Goal: Information Seeking & Learning: Learn about a topic

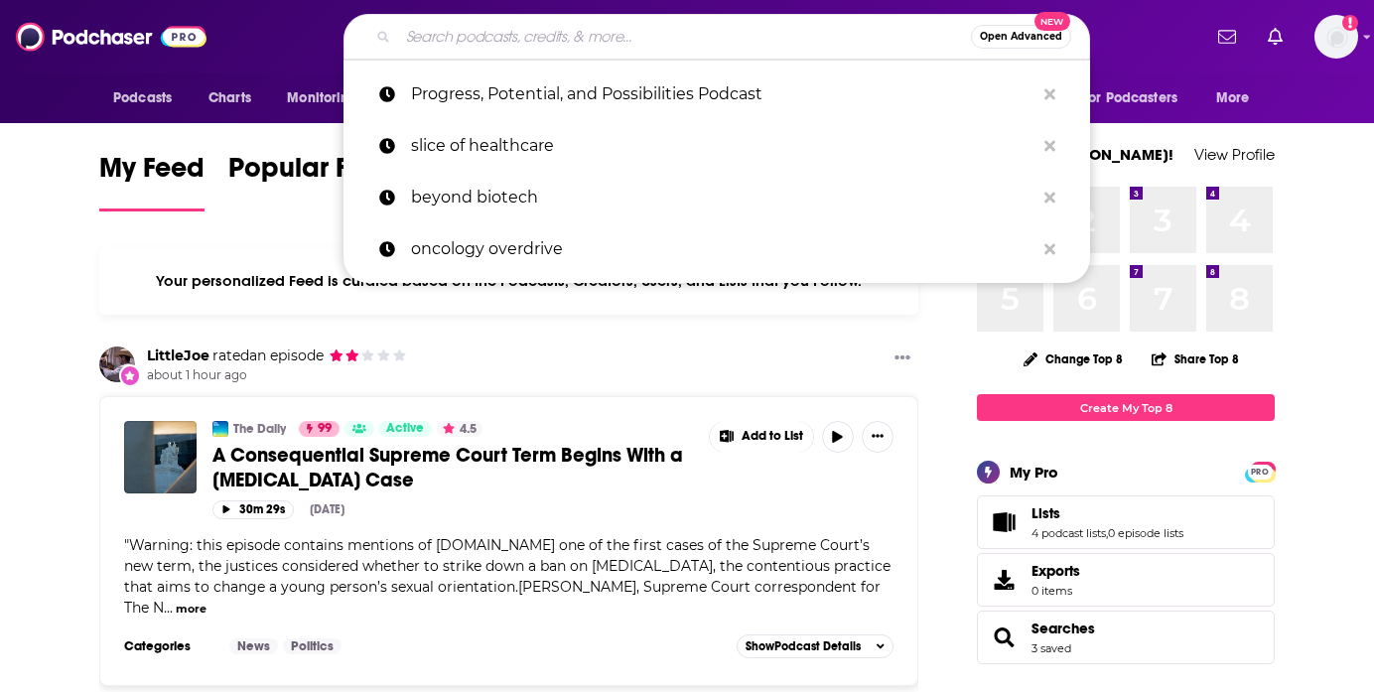
click at [476, 35] on input "Search podcasts, credits, & more..." at bounding box center [684, 37] width 573 height 32
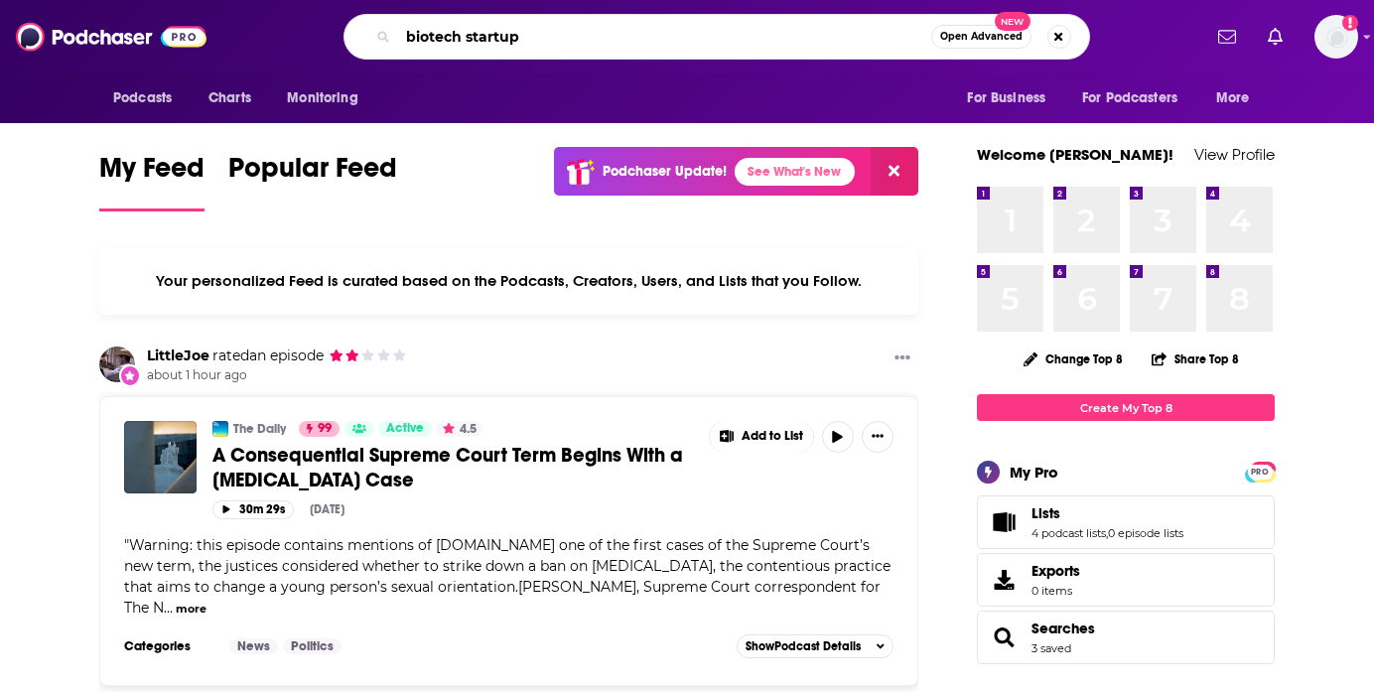
type input "biotech startup"
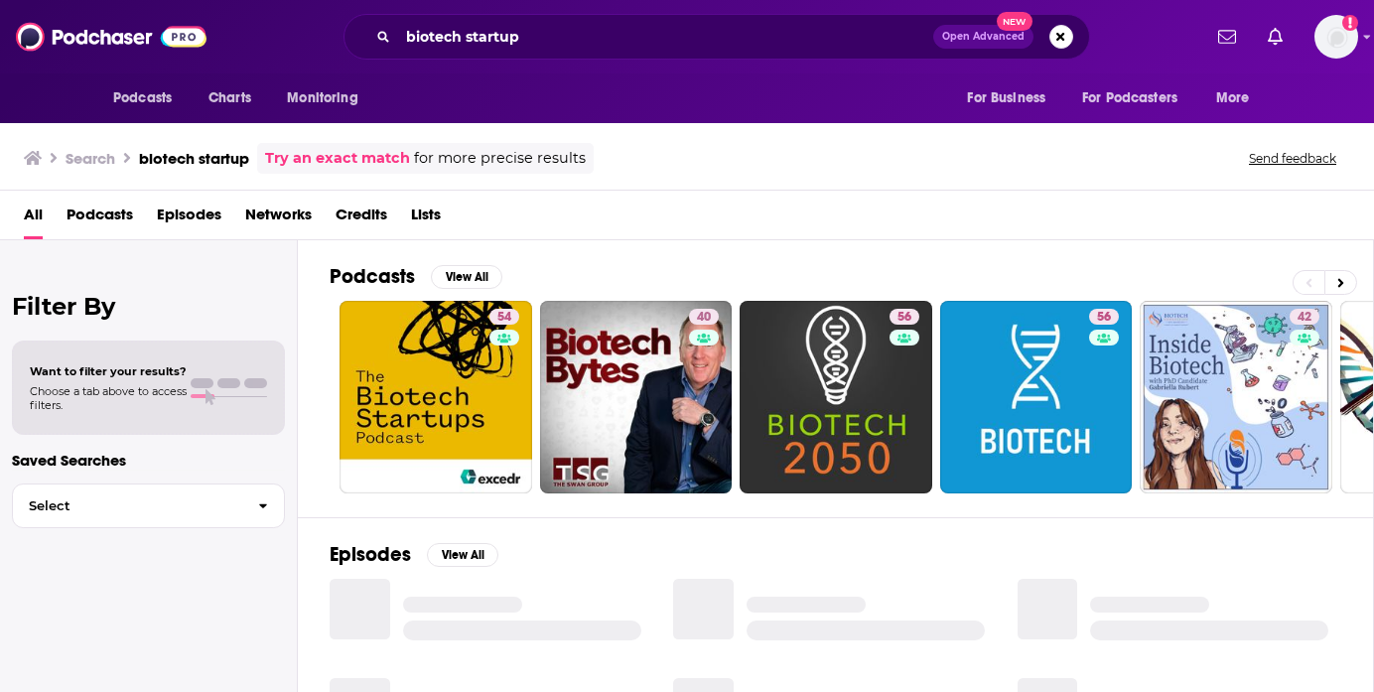
scroll to position [93, 0]
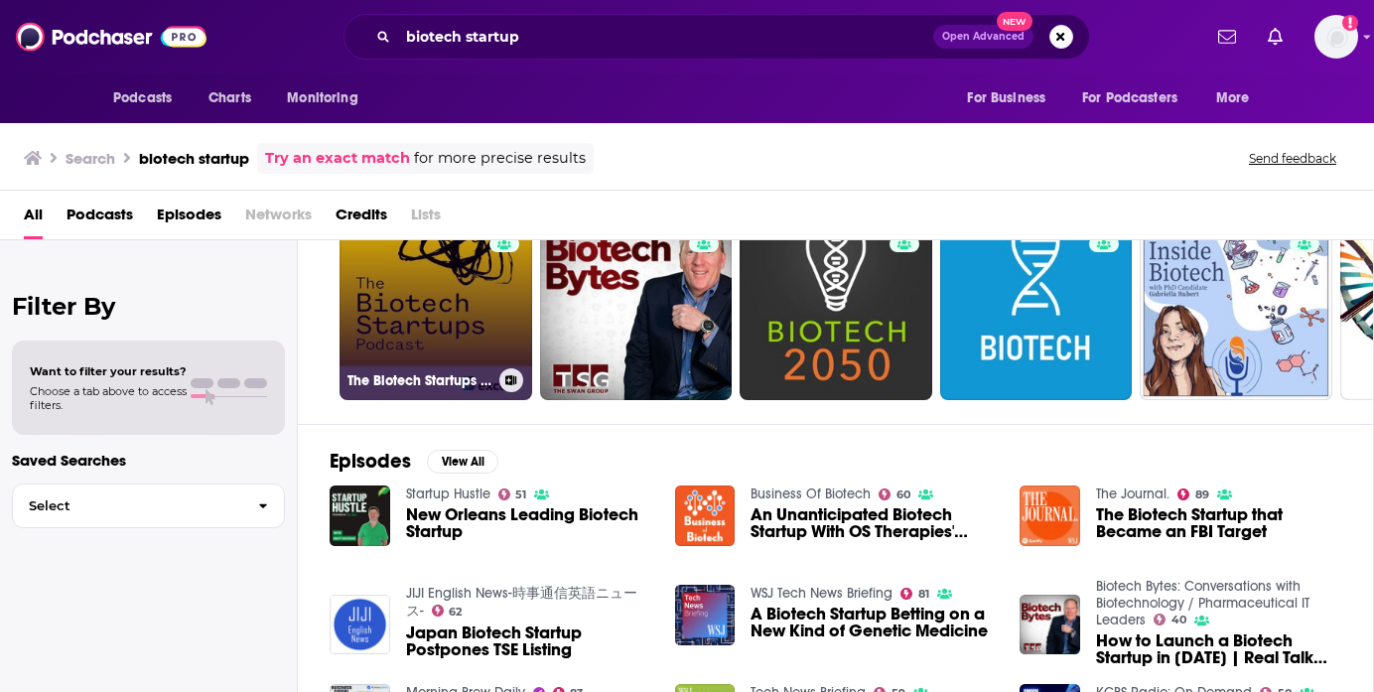
click at [458, 308] on link "54 The Biotech Startups Podcast" at bounding box center [436, 303] width 193 height 193
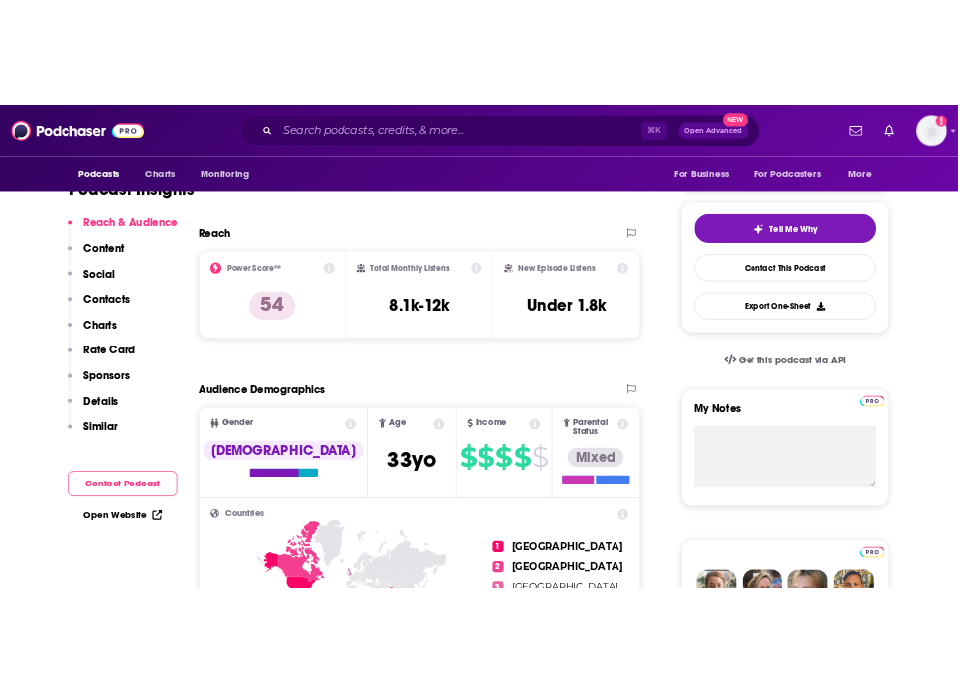
scroll to position [417, 0]
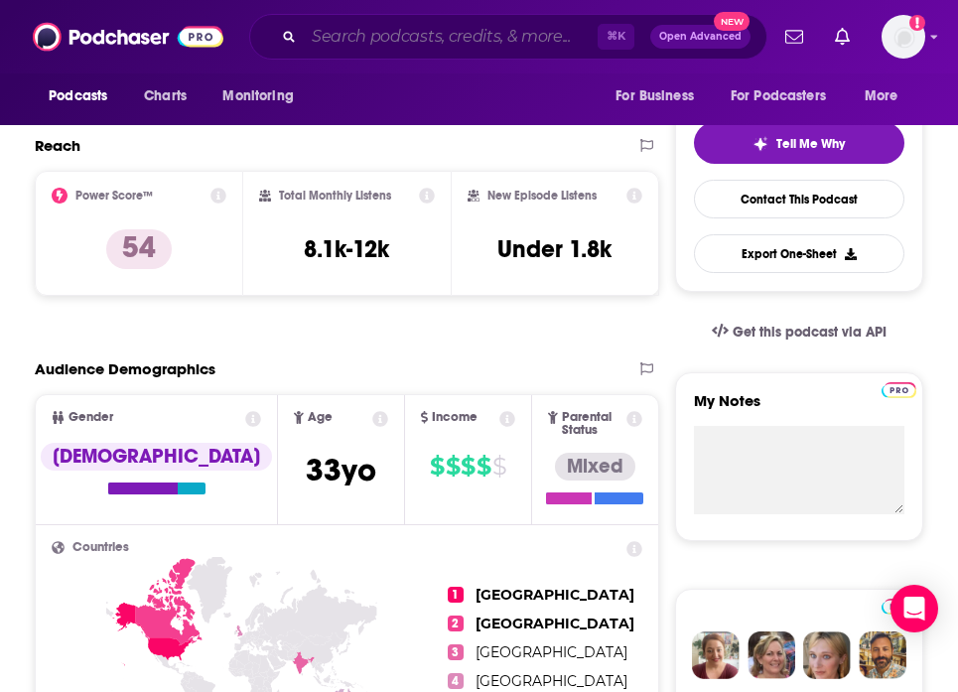
click at [360, 48] on input "Search podcasts, credits, & more..." at bounding box center [451, 37] width 294 height 32
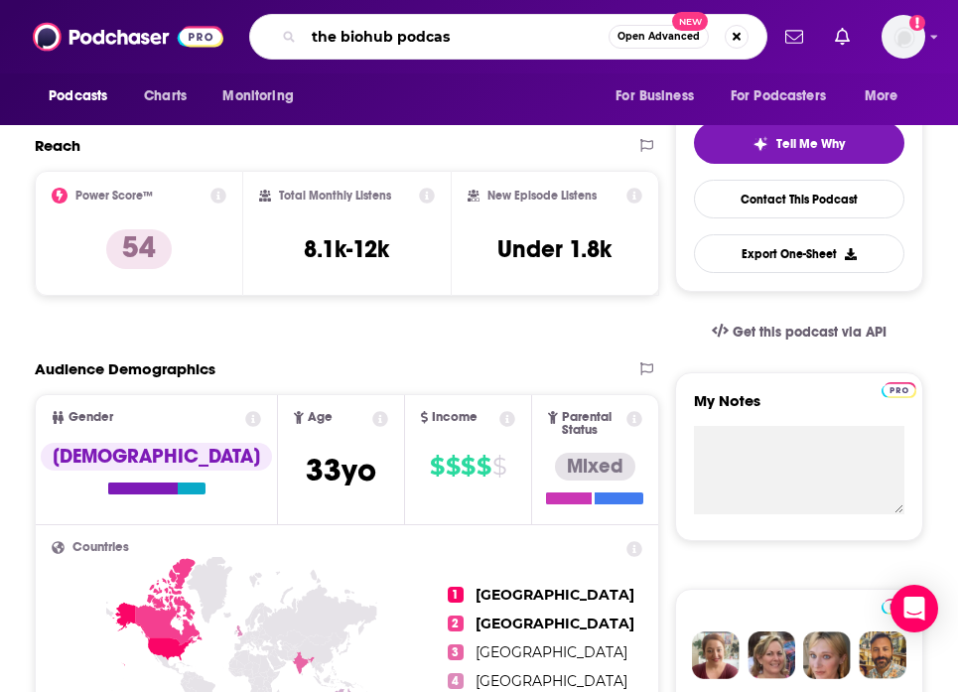
type input "the biohub podcast"
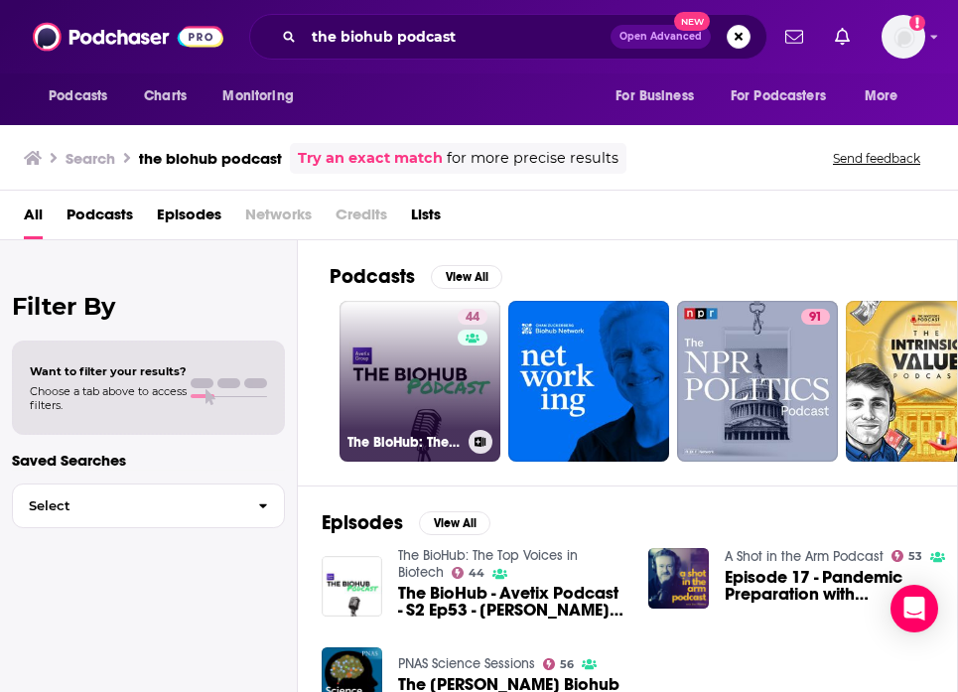
click at [415, 396] on link "44 The BioHub: The Top Voices in Biotech" at bounding box center [420, 381] width 161 height 161
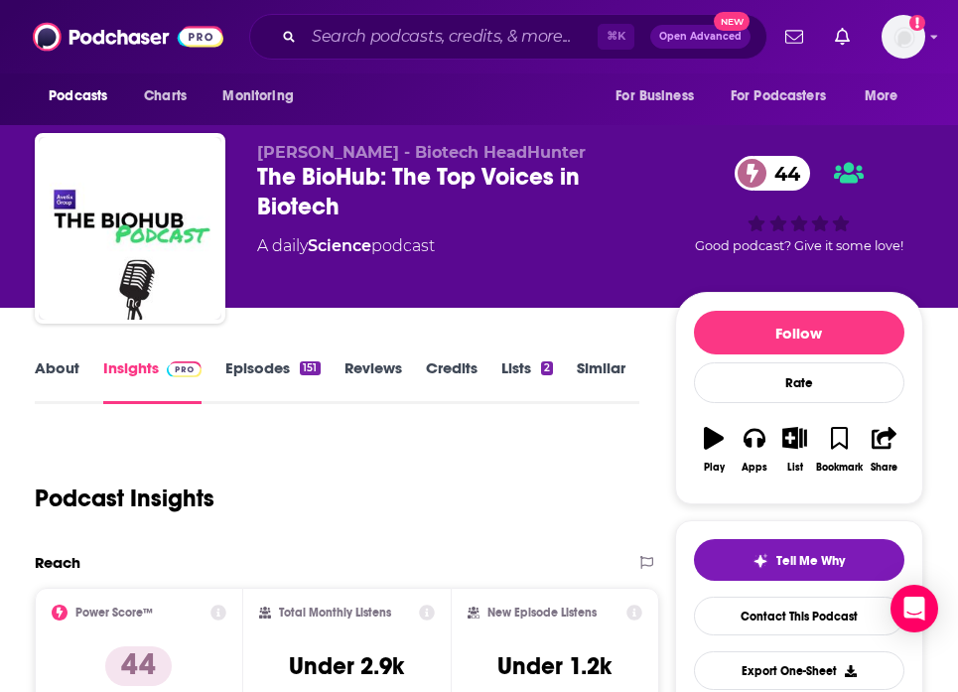
scroll to position [219, 0]
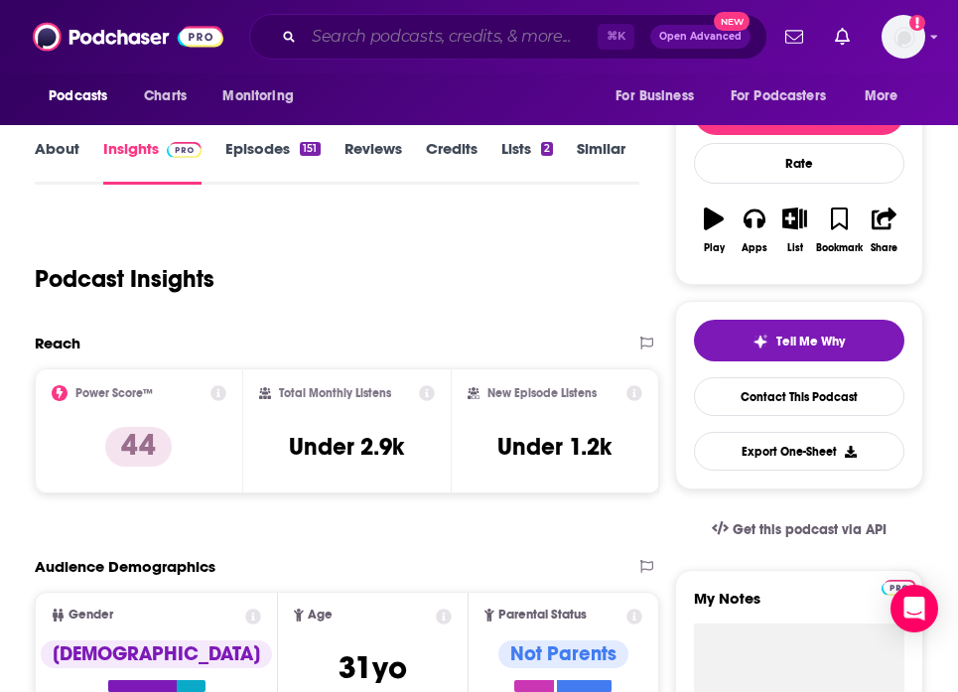
click at [357, 36] on input "Search podcasts, credits, & more..." at bounding box center [451, 37] width 294 height 32
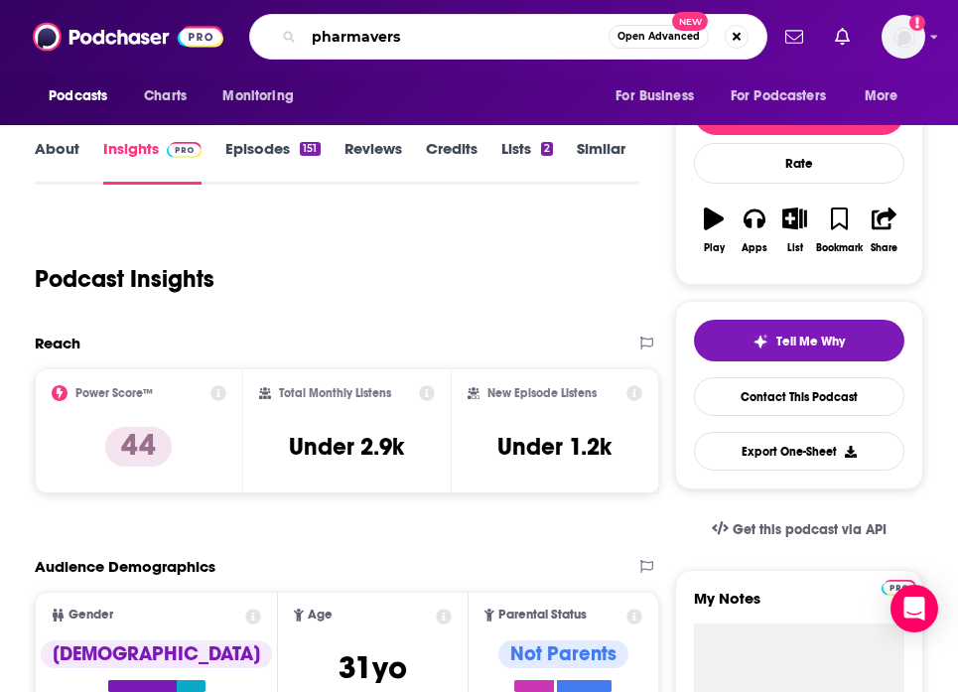
type input "pharmaverse"
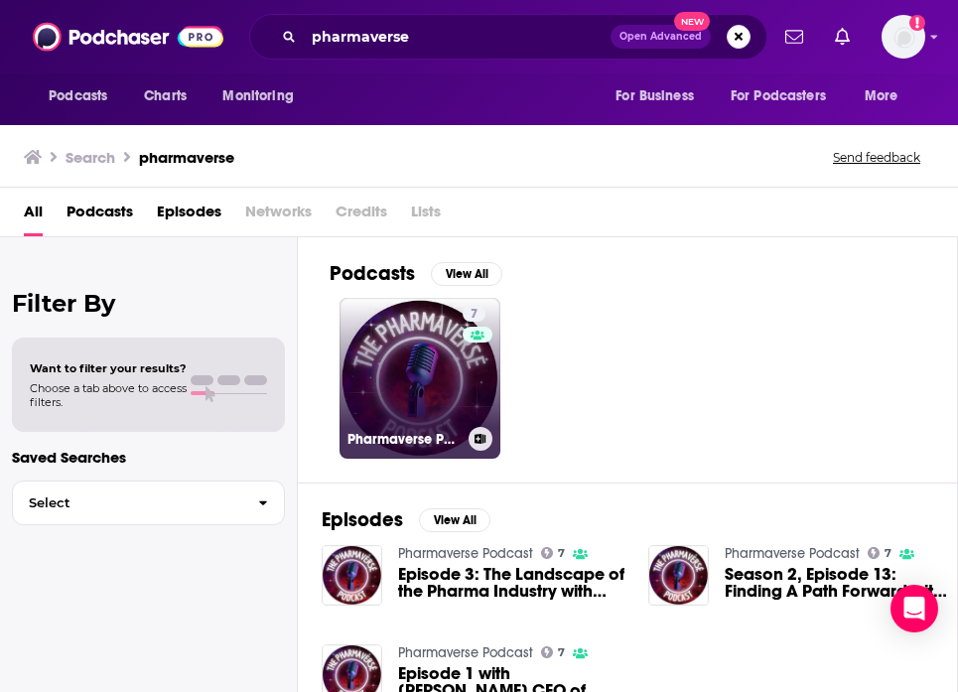
click at [400, 347] on link "7 Pharmaverse Podcast" at bounding box center [420, 378] width 161 height 161
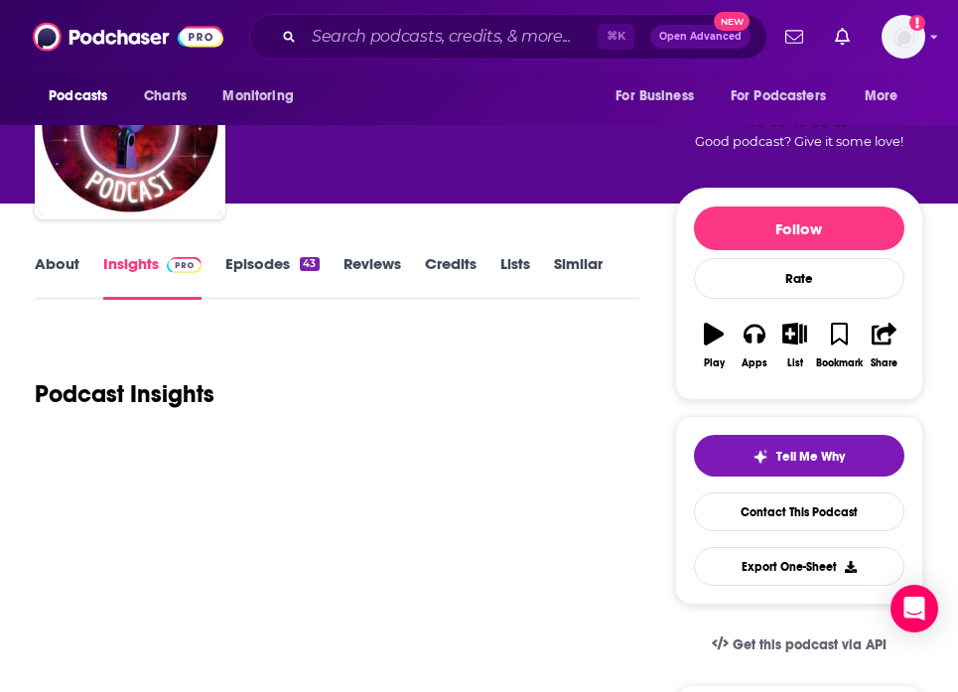
scroll to position [101, 0]
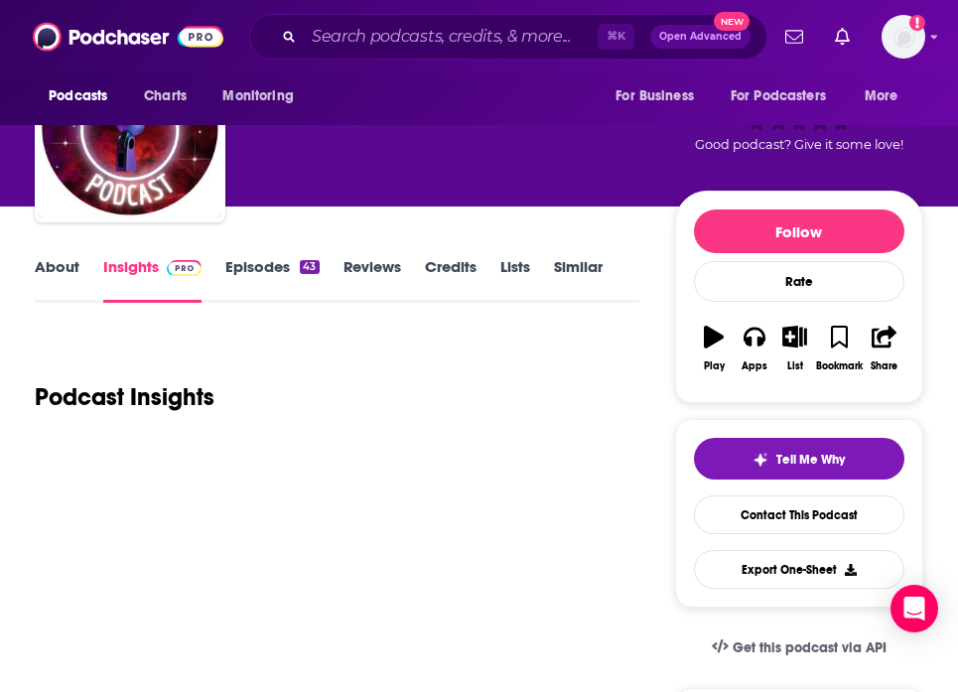
click at [44, 266] on link "About" at bounding box center [57, 280] width 45 height 46
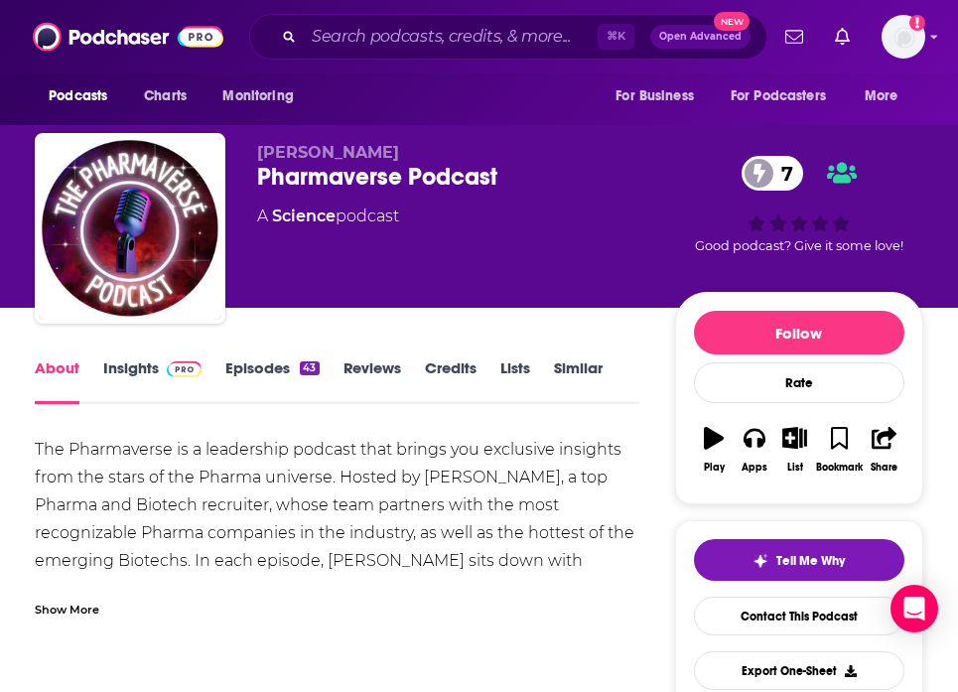
click at [143, 371] on link "Insights" at bounding box center [152, 381] width 98 height 46
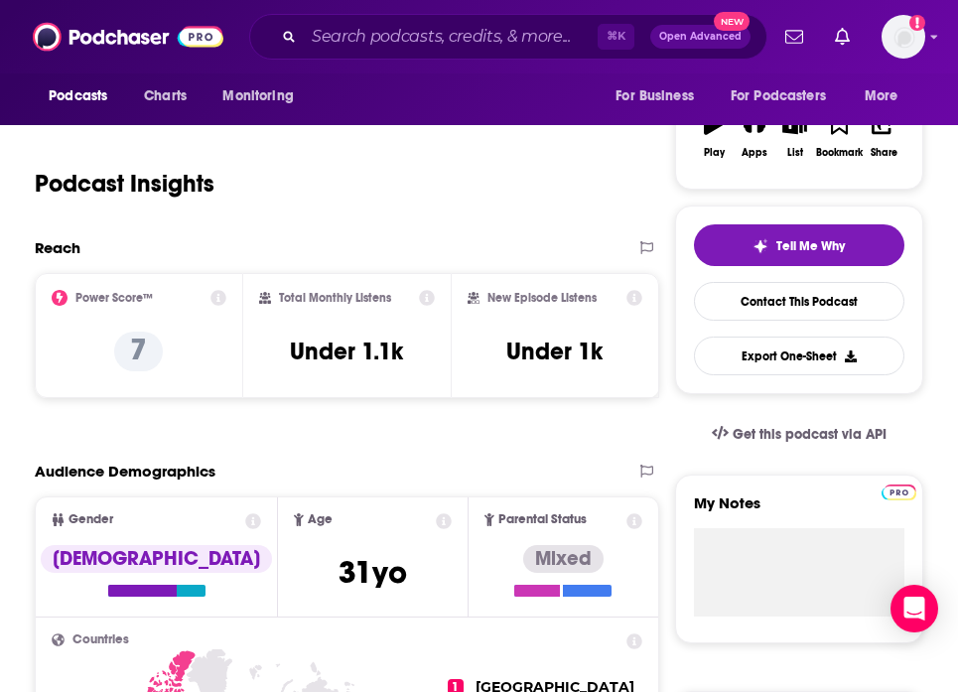
scroll to position [316, 0]
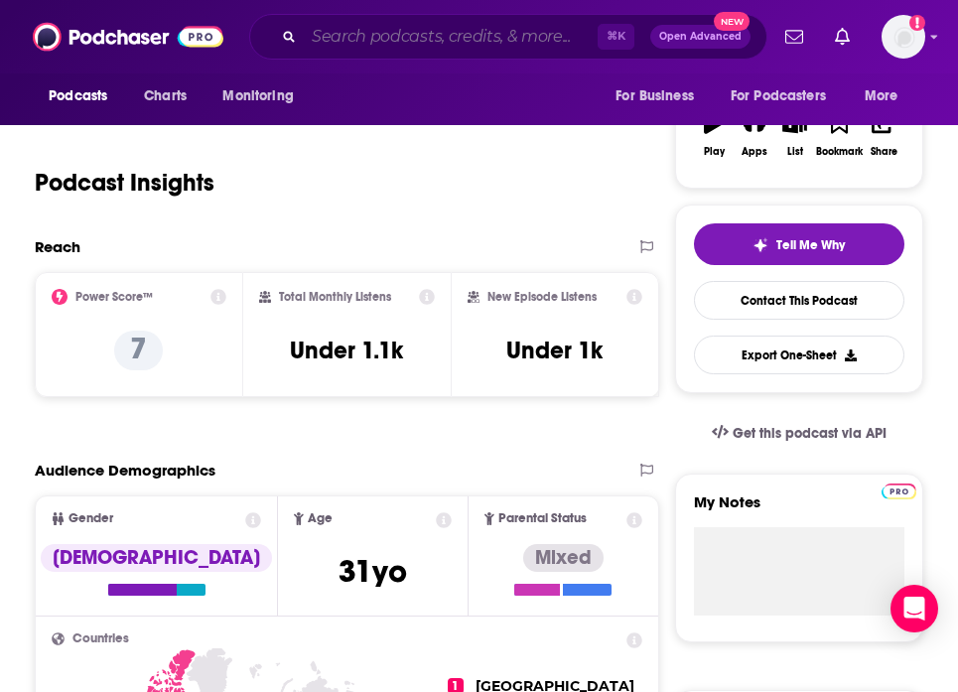
click at [330, 46] on input "Search podcasts, credits, & more..." at bounding box center [451, 37] width 294 height 32
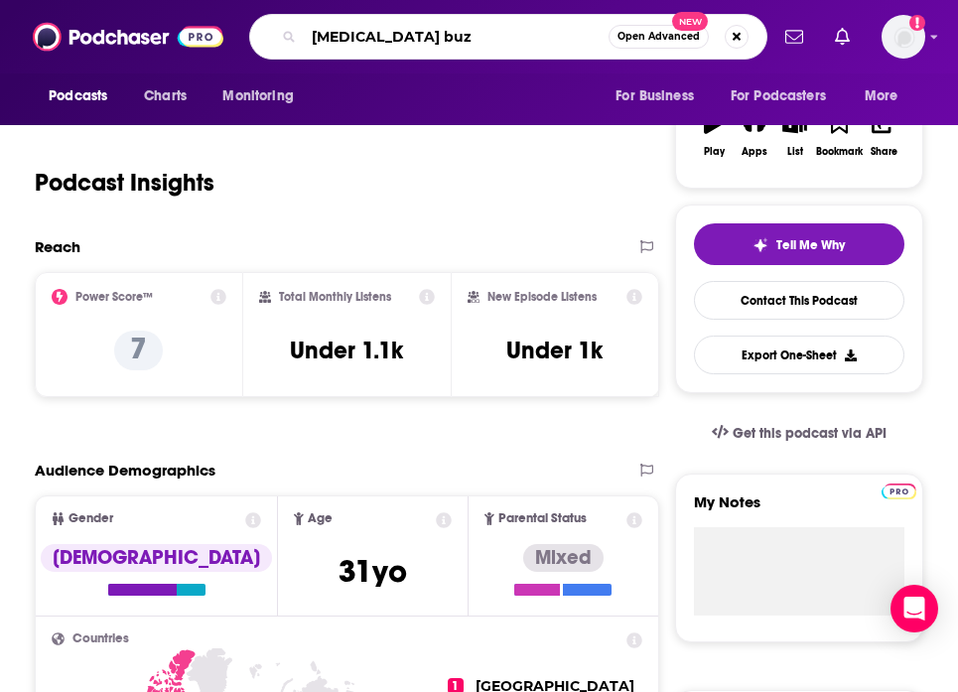
type input "[MEDICAL_DATA] buzz"
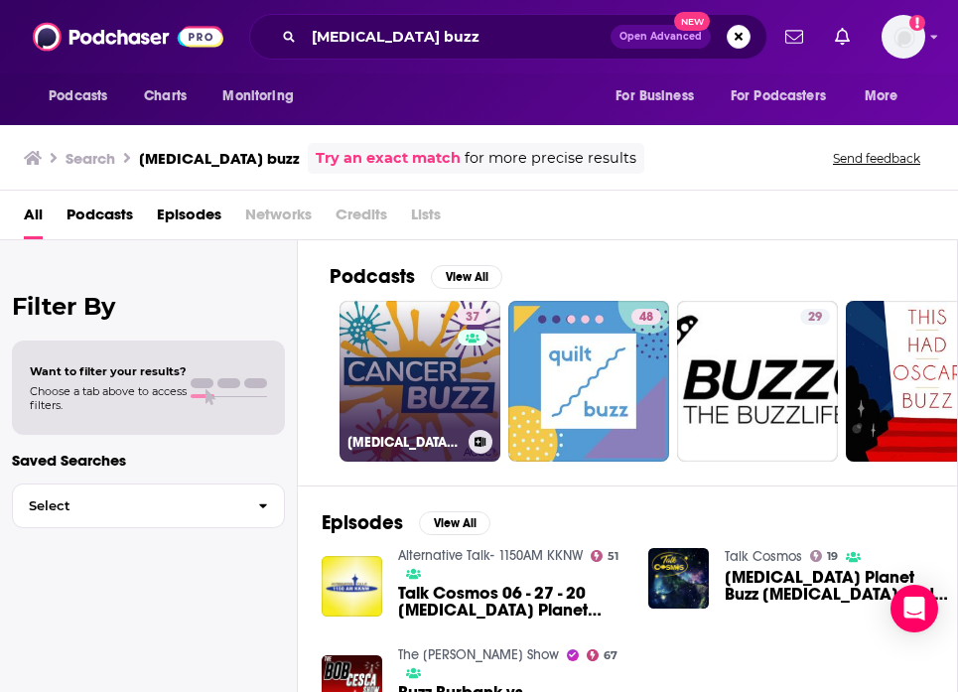
click at [448, 378] on link "37 [MEDICAL_DATA] BUZZ" at bounding box center [420, 381] width 161 height 161
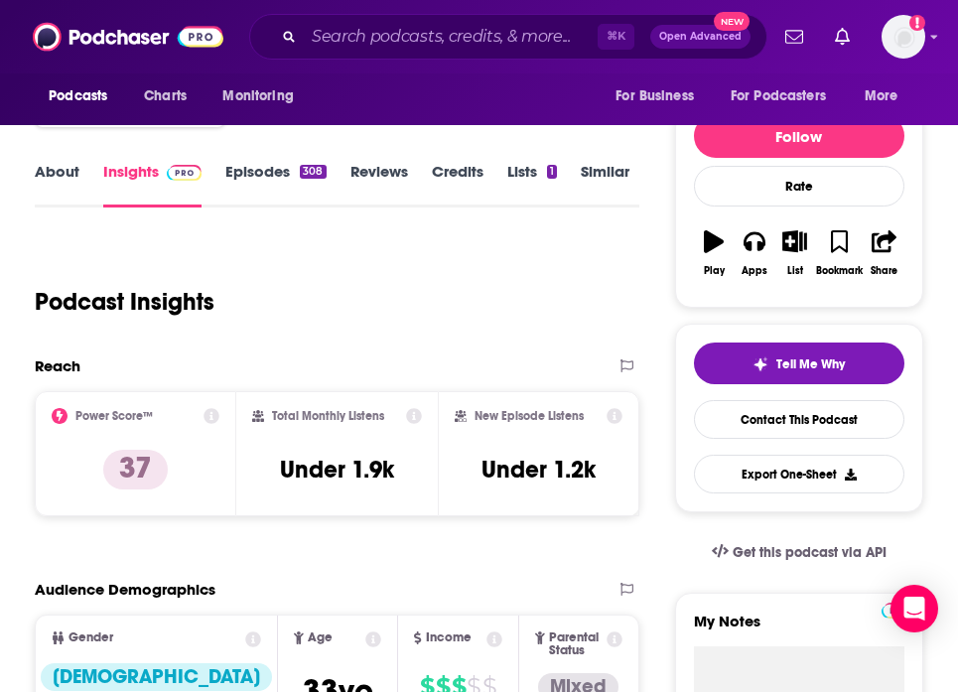
scroll to position [202, 0]
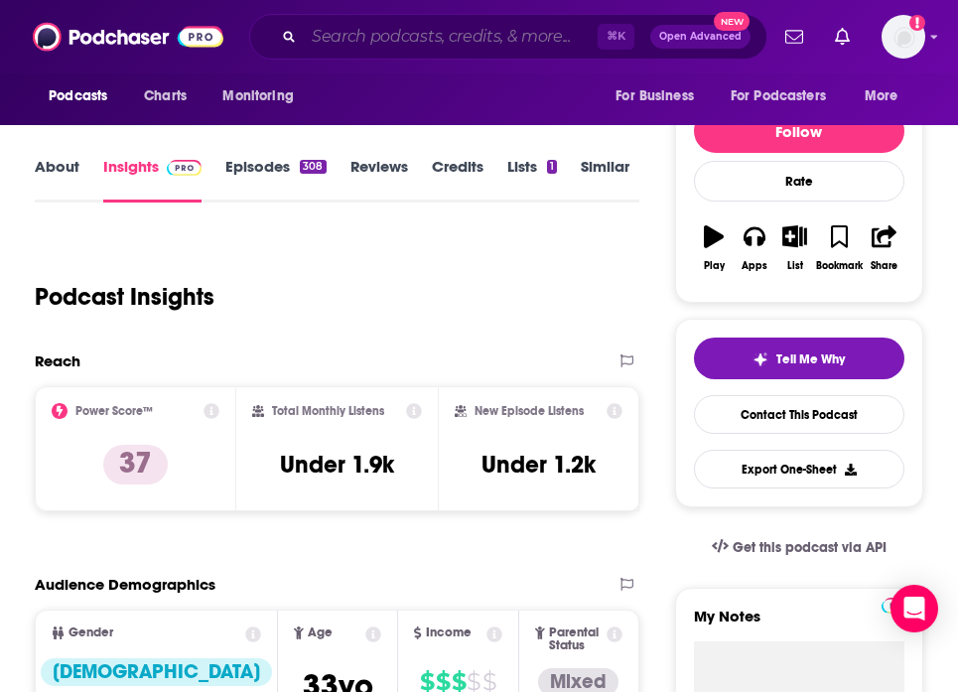
click at [353, 43] on input "Search podcasts, credits, & more..." at bounding box center [451, 37] width 294 height 32
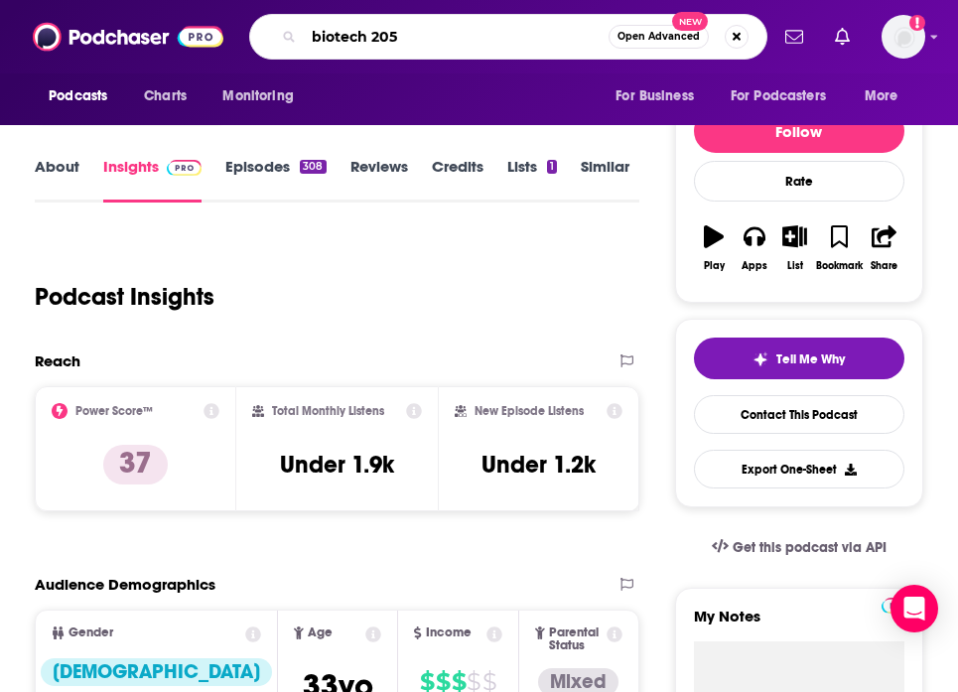
type input "biotech 2050"
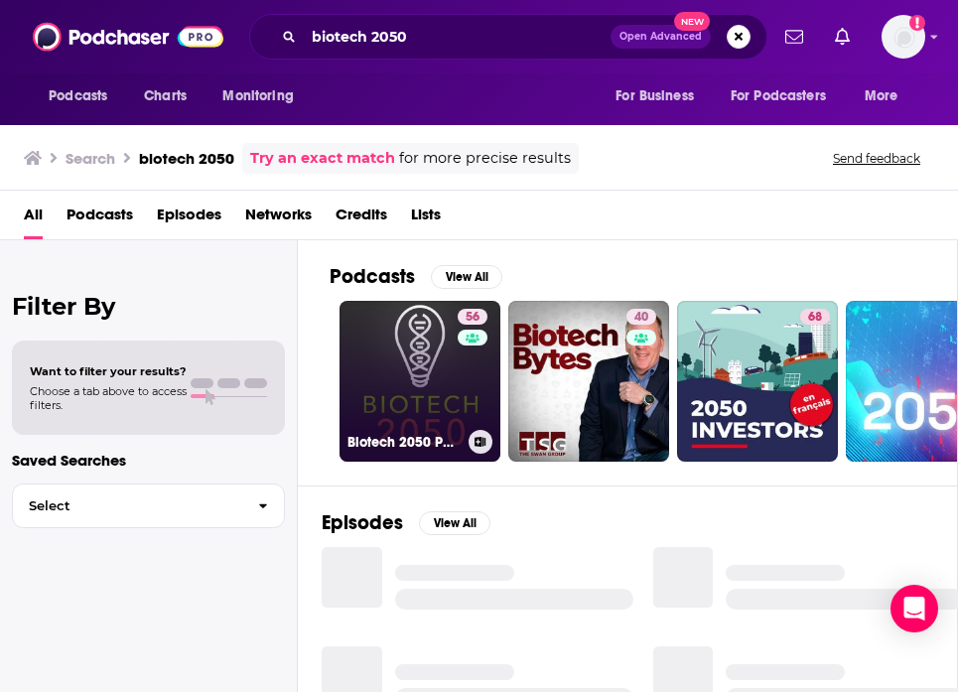
click at [396, 362] on link "56 Biotech 2050 Podcast" at bounding box center [420, 381] width 161 height 161
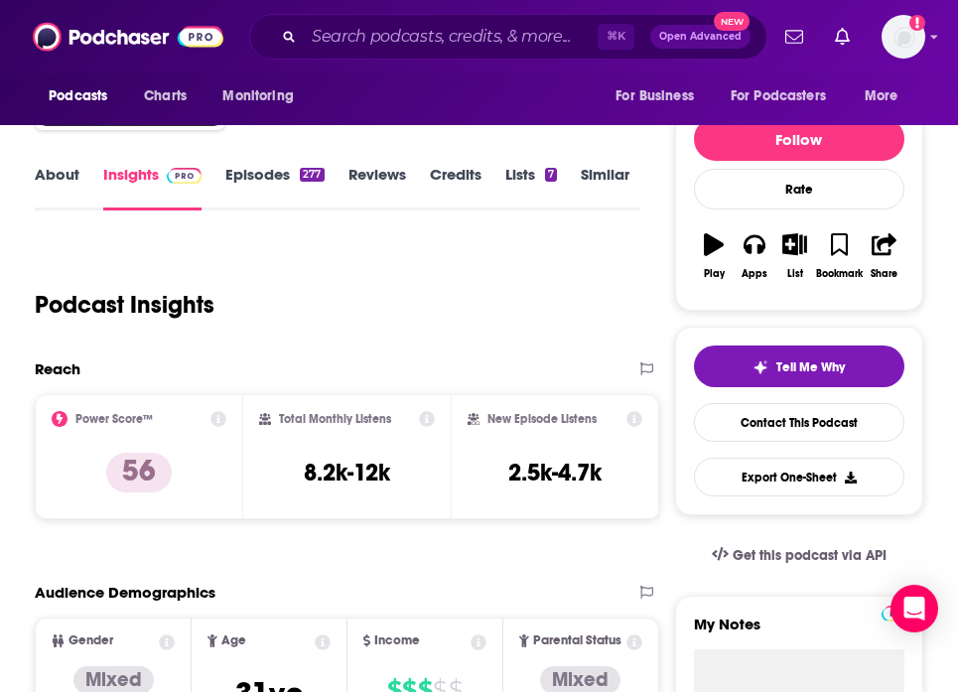
scroll to position [247, 0]
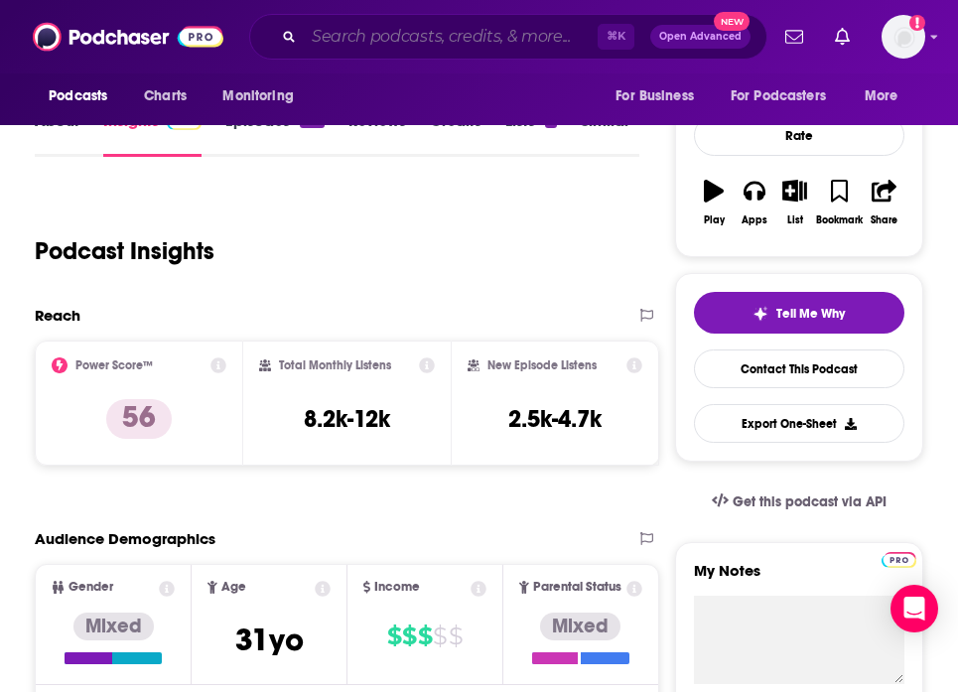
click at [358, 43] on input "Search podcasts, credits, & more..." at bounding box center [451, 37] width 294 height 32
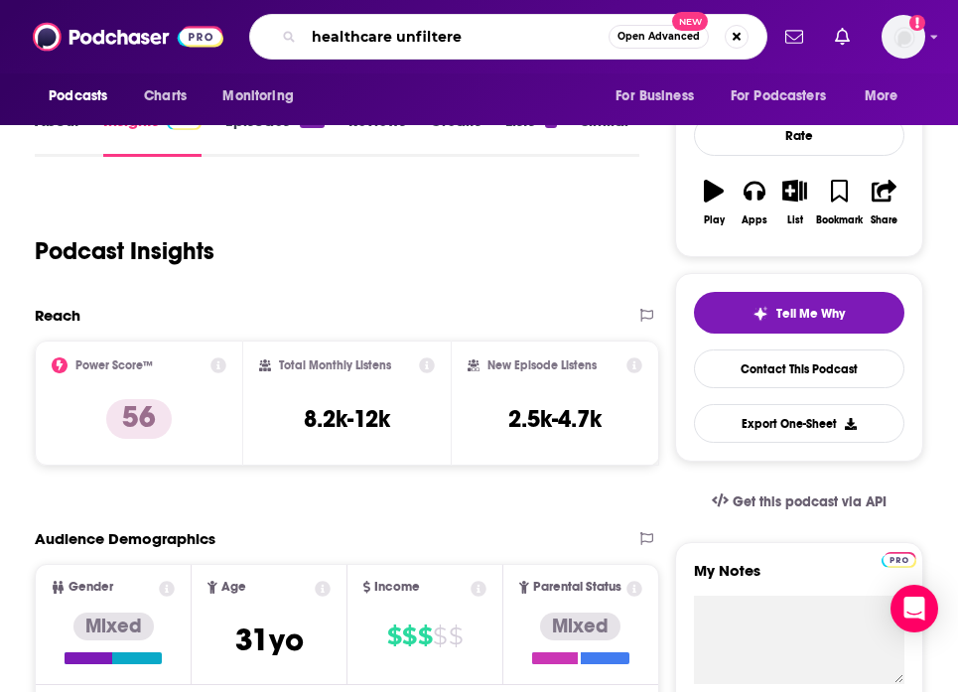
type input "healthcare unfiltered"
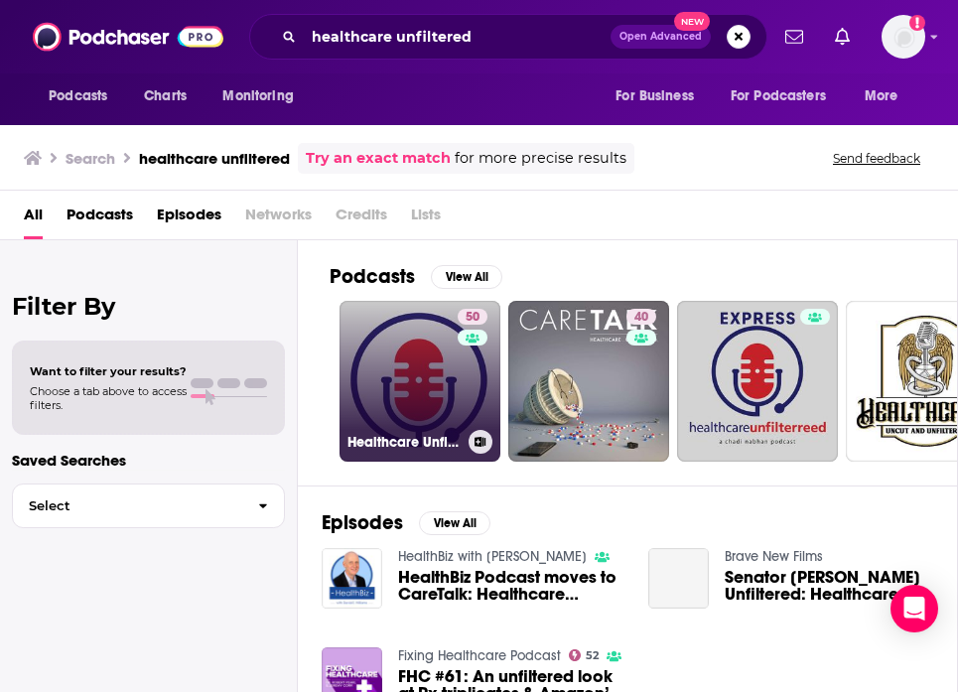
click at [433, 364] on link "50 Healthcare Unfiltered" at bounding box center [420, 381] width 161 height 161
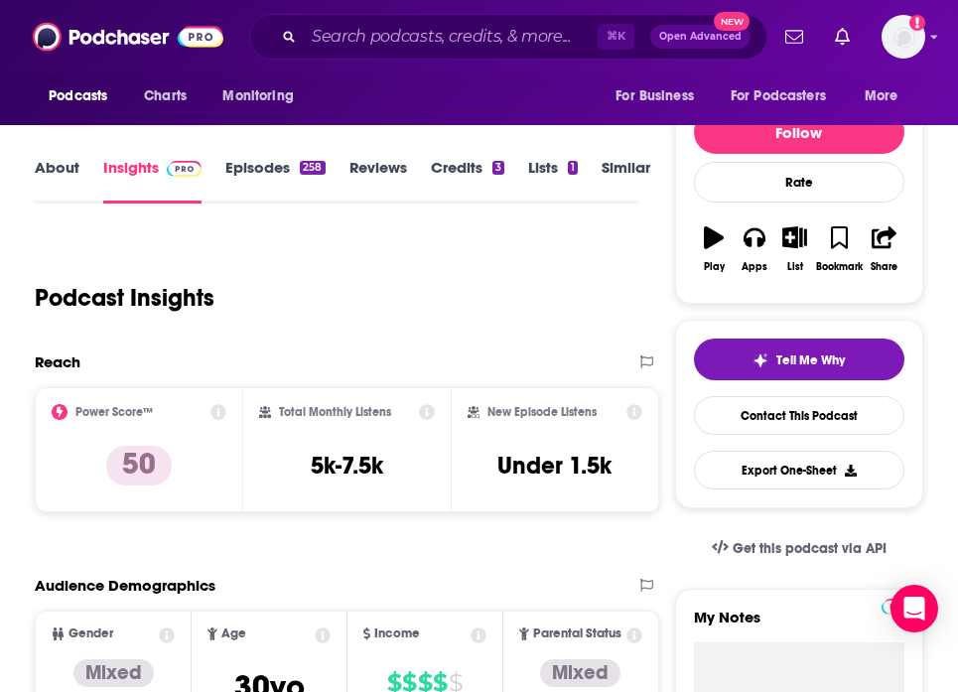
scroll to position [241, 0]
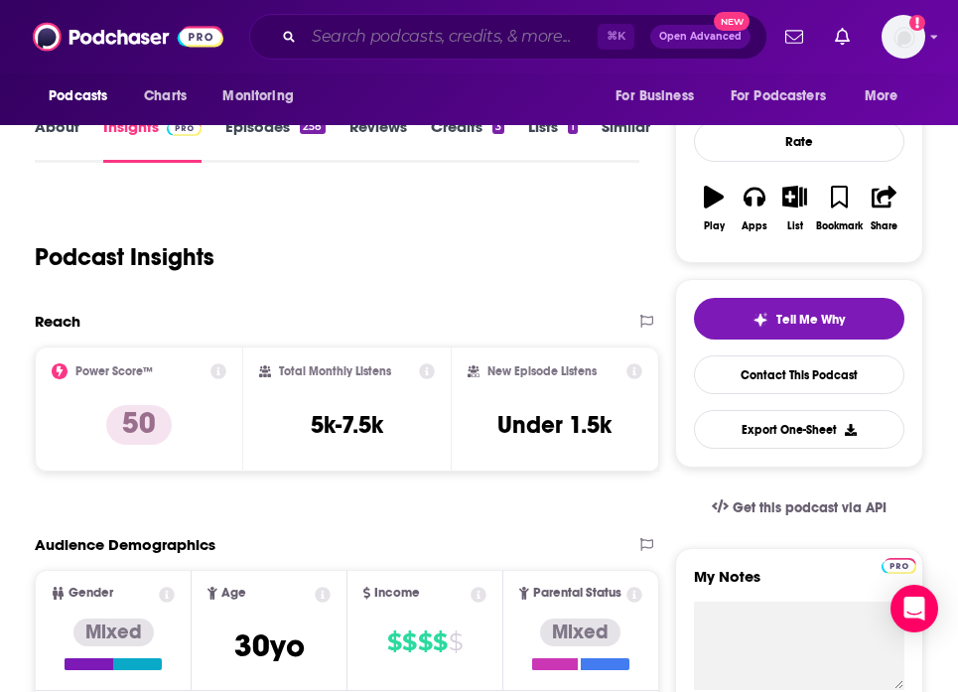
click at [320, 33] on input "Search podcasts, credits, & more..." at bounding box center [451, 37] width 294 height 32
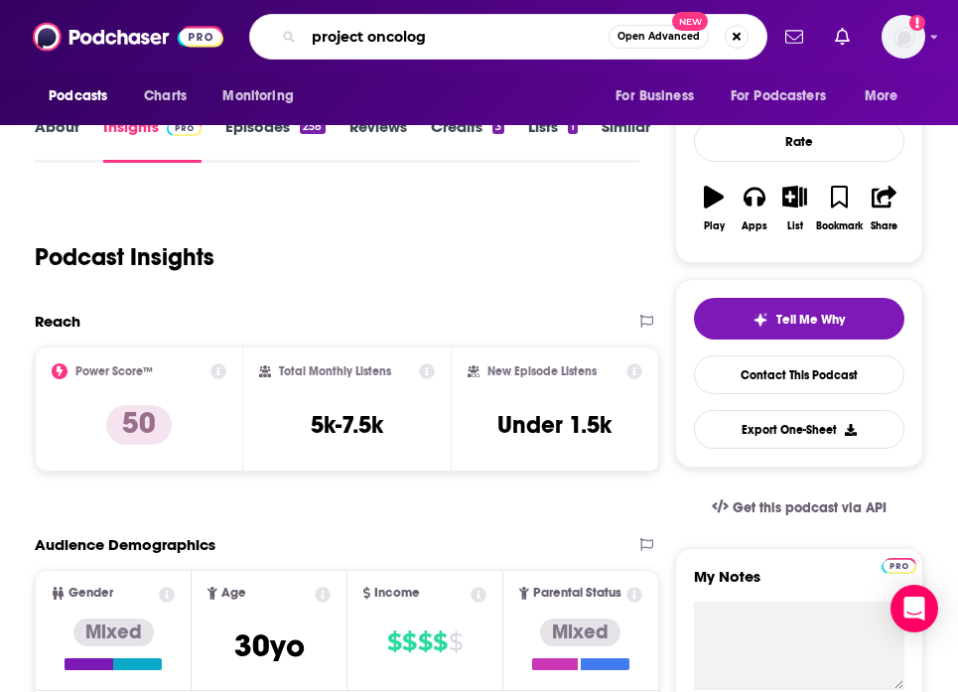
type input "project oncology"
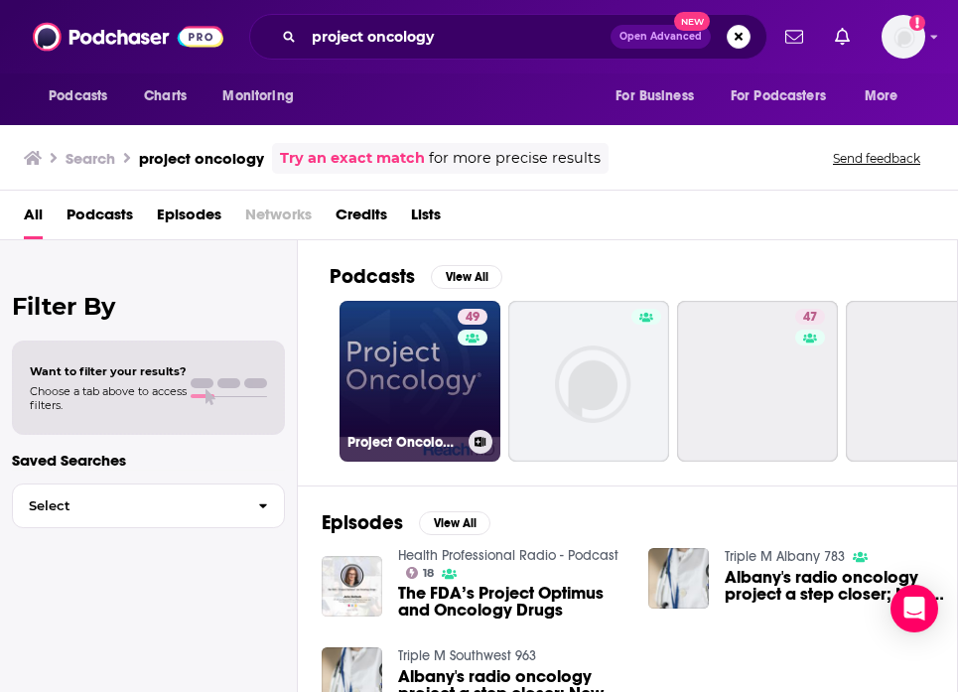
click at [397, 378] on link "49 Project Oncology®" at bounding box center [420, 381] width 161 height 161
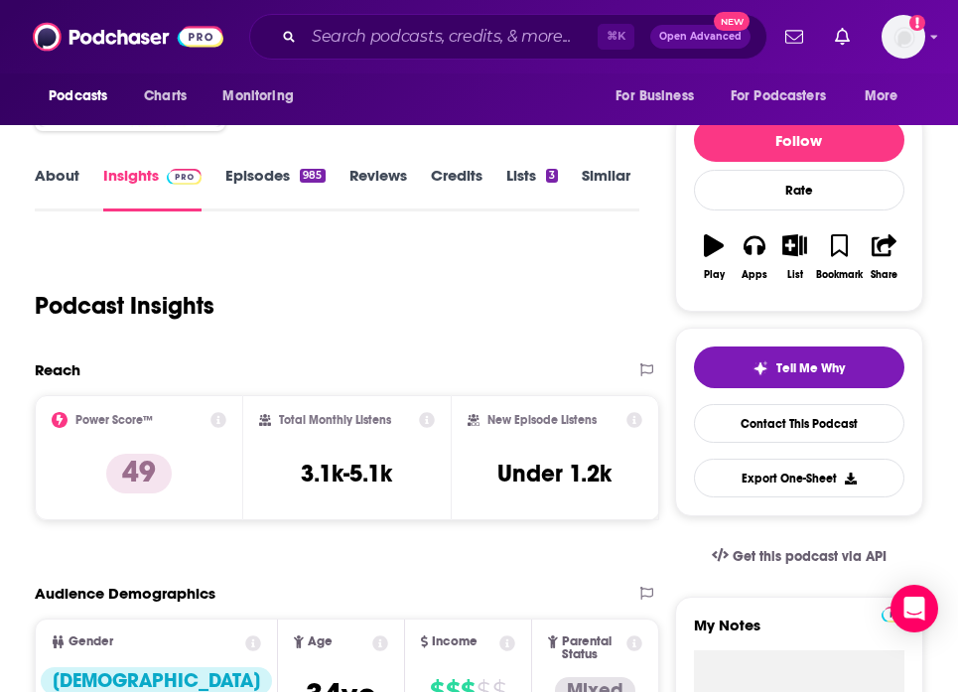
scroll to position [201, 0]
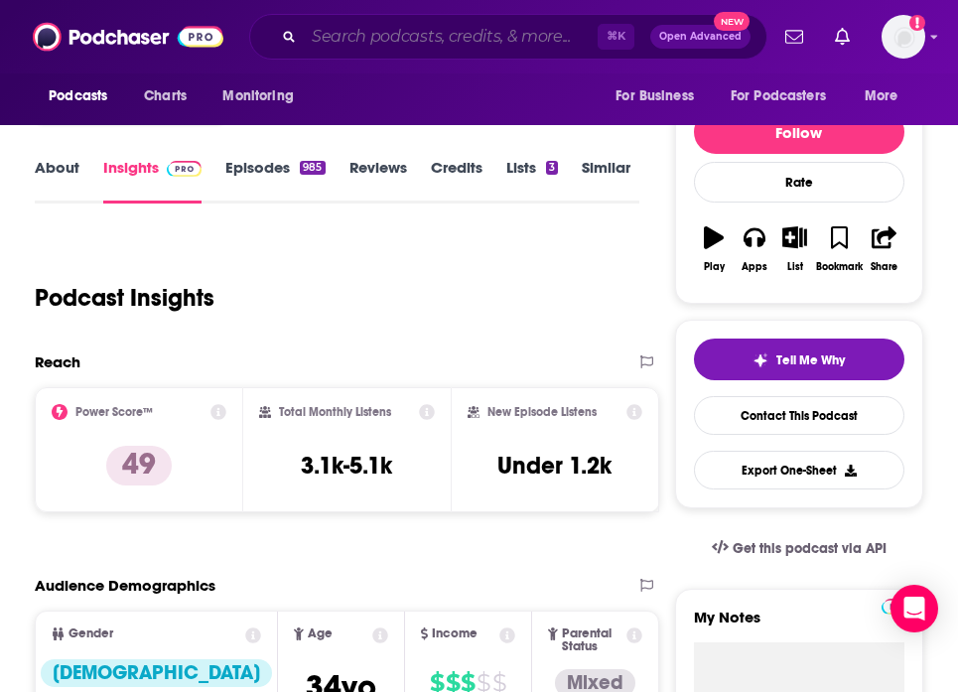
click at [382, 41] on input "Search podcasts, credits, & more..." at bounding box center [451, 37] width 294 height 32
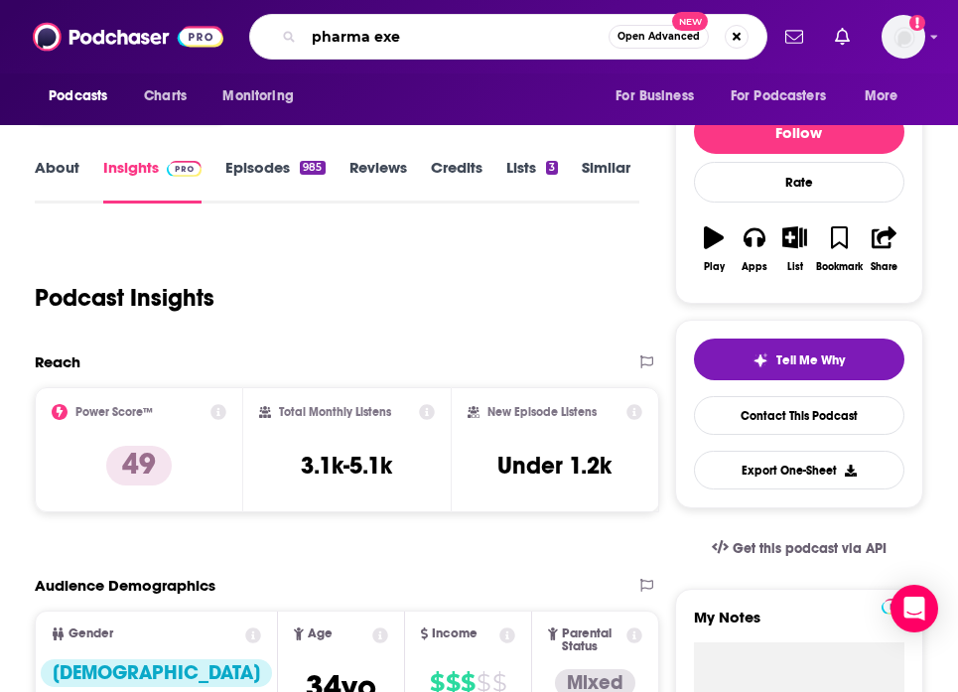
type input "pharma exec"
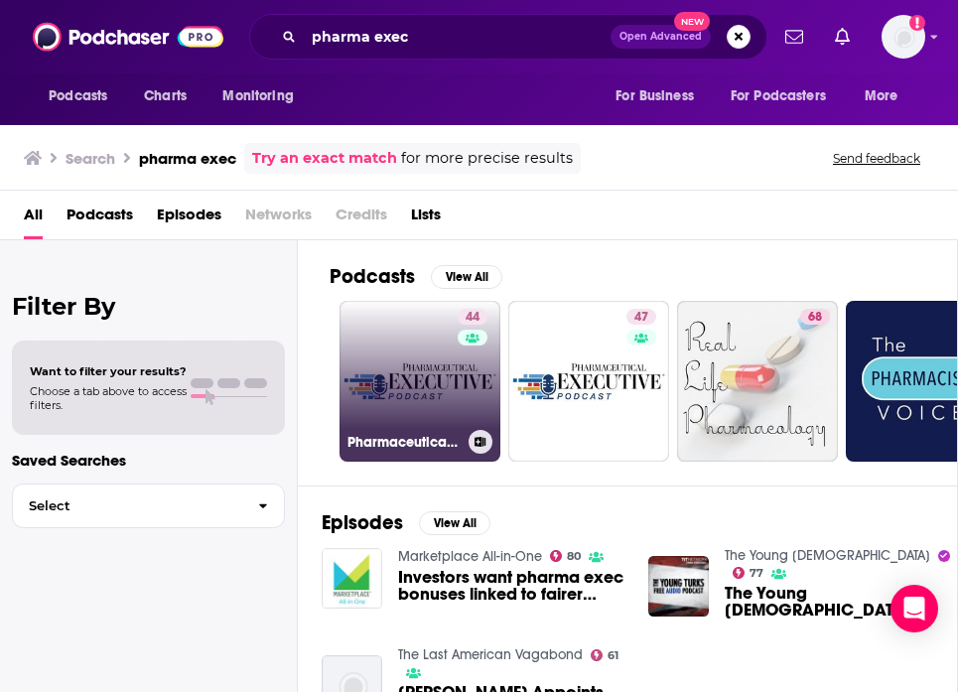
click at [419, 413] on link "44 Pharmaceutical Executive" at bounding box center [420, 381] width 161 height 161
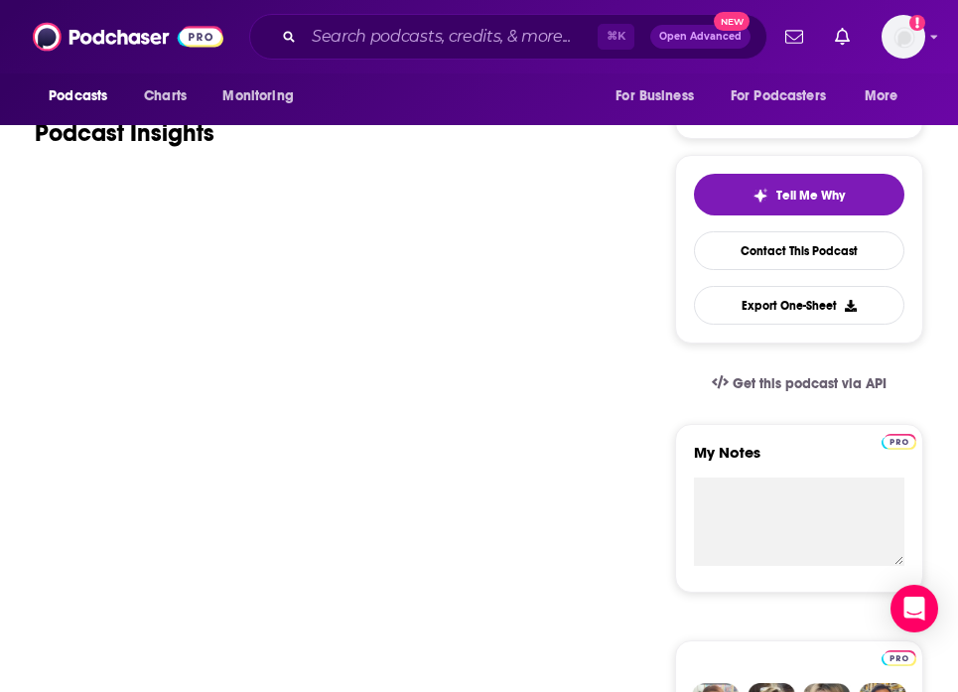
scroll to position [281, 0]
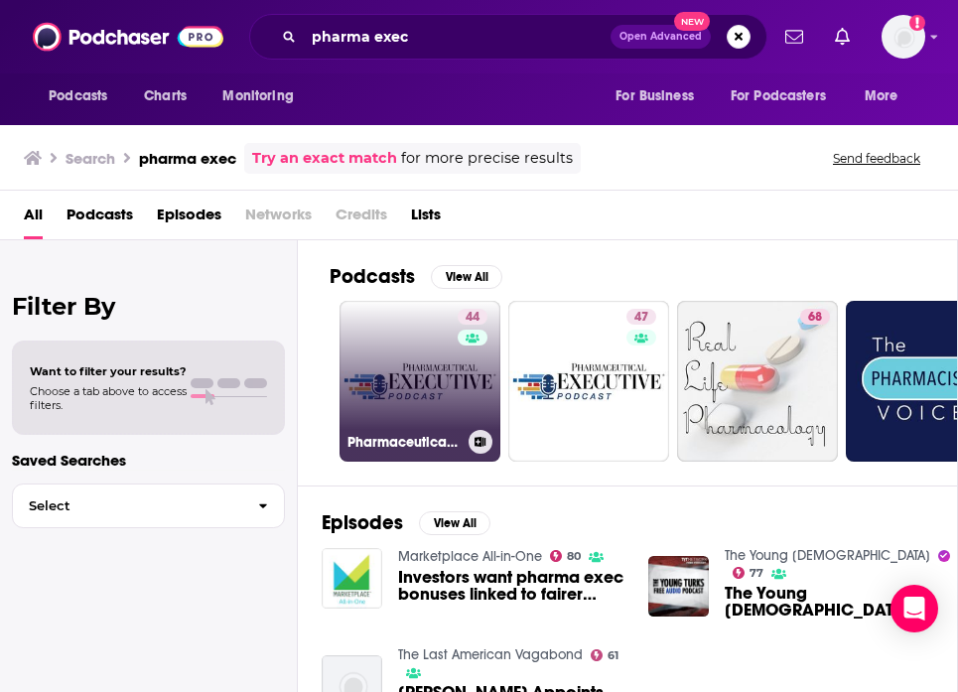
click at [443, 387] on link "44 Pharmaceutical Executive" at bounding box center [420, 381] width 161 height 161
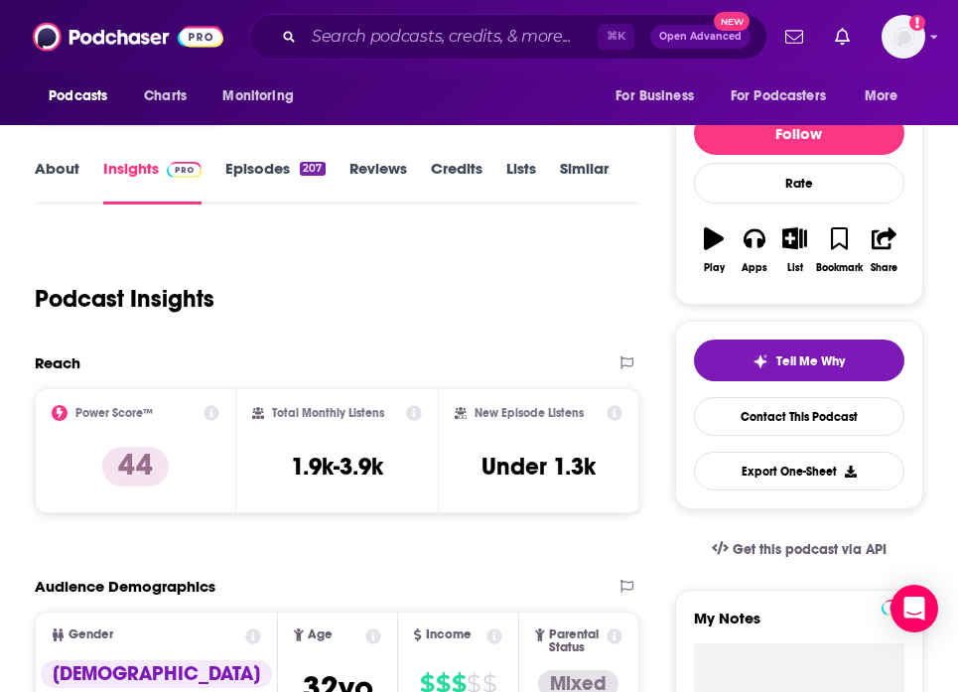
scroll to position [202, 0]
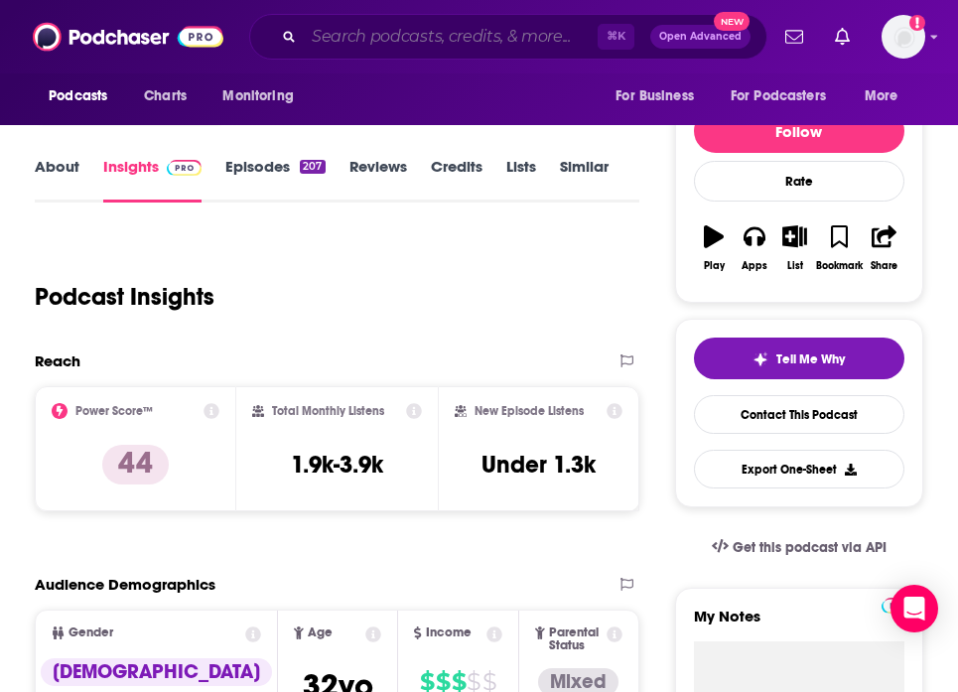
click at [345, 44] on input "Search podcasts, credits, & more..." at bounding box center [451, 37] width 294 height 32
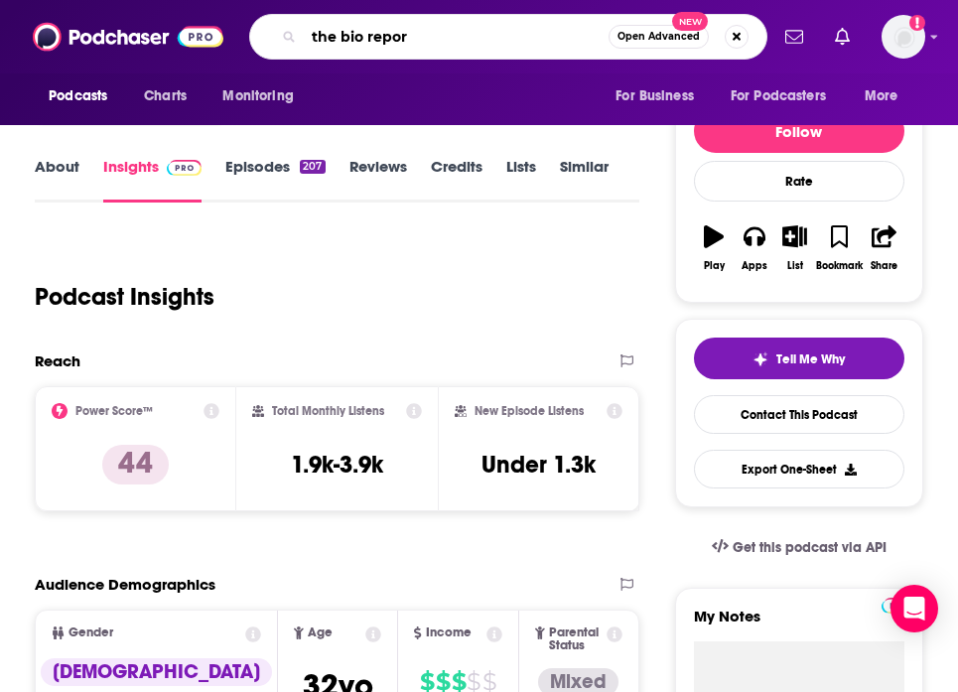
type input "the bio report"
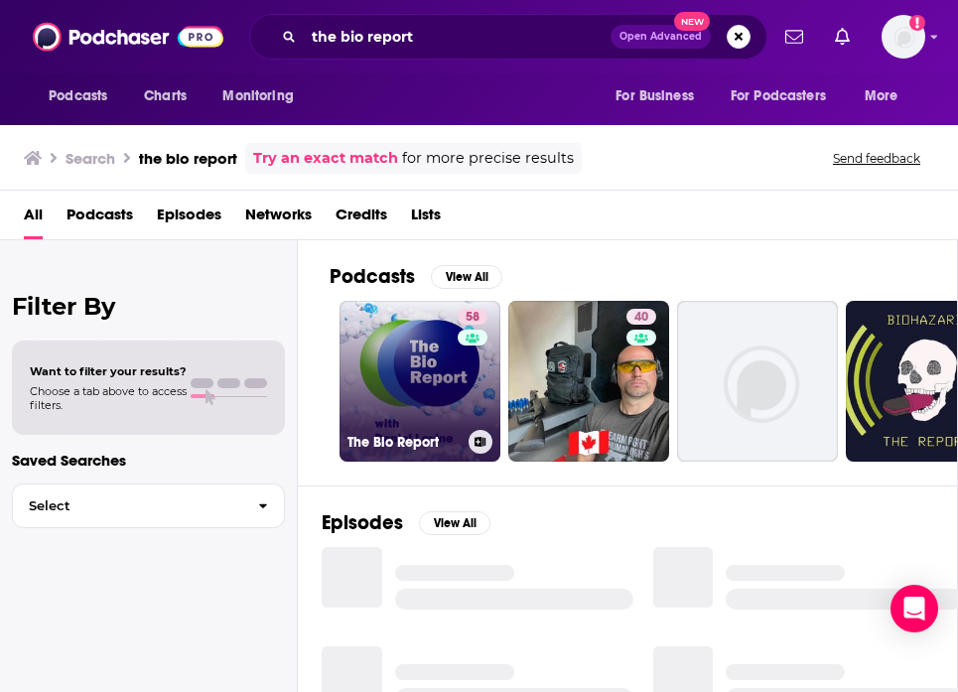
click at [376, 376] on link "58 The Bio Report" at bounding box center [420, 381] width 161 height 161
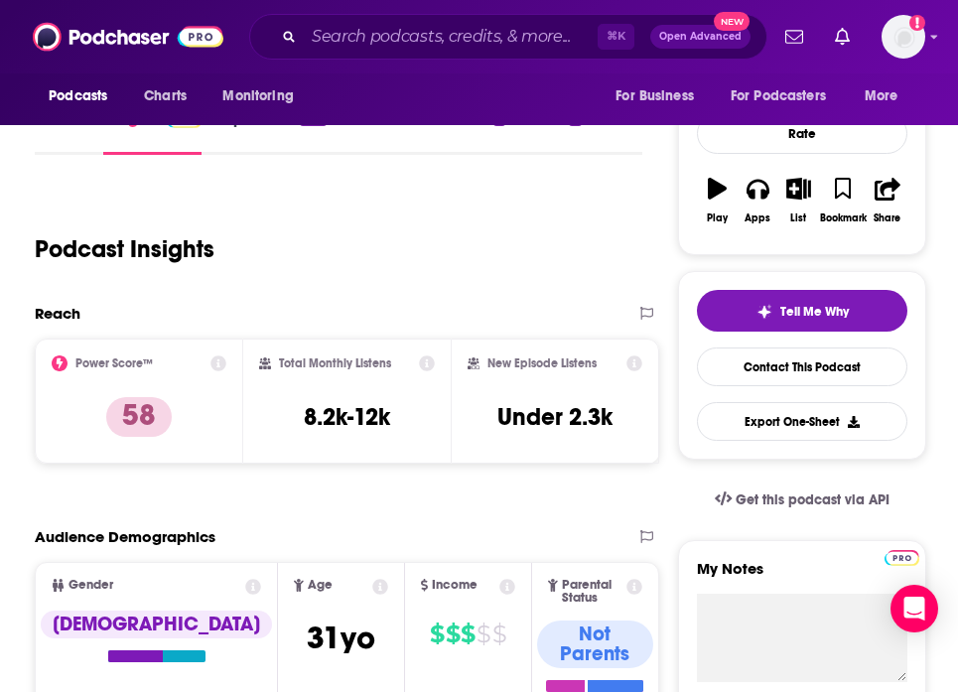
scroll to position [247, 0]
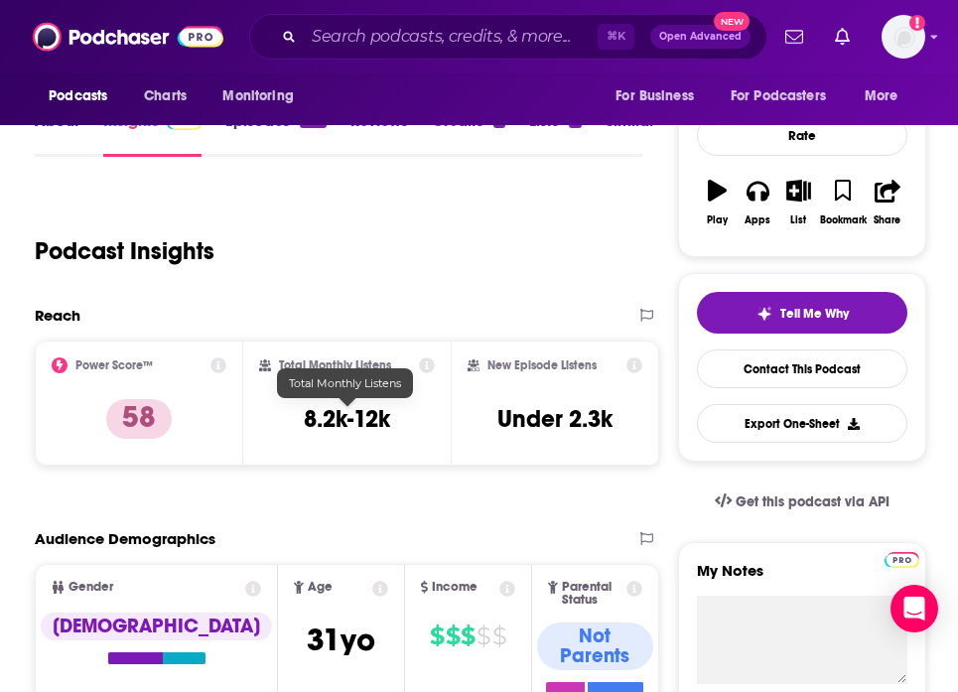
click at [322, 413] on h3 "8.2k-12k" at bounding box center [347, 419] width 86 height 30
click at [343, 47] on input "Search podcasts, credits, & more..." at bounding box center [451, 37] width 294 height 32
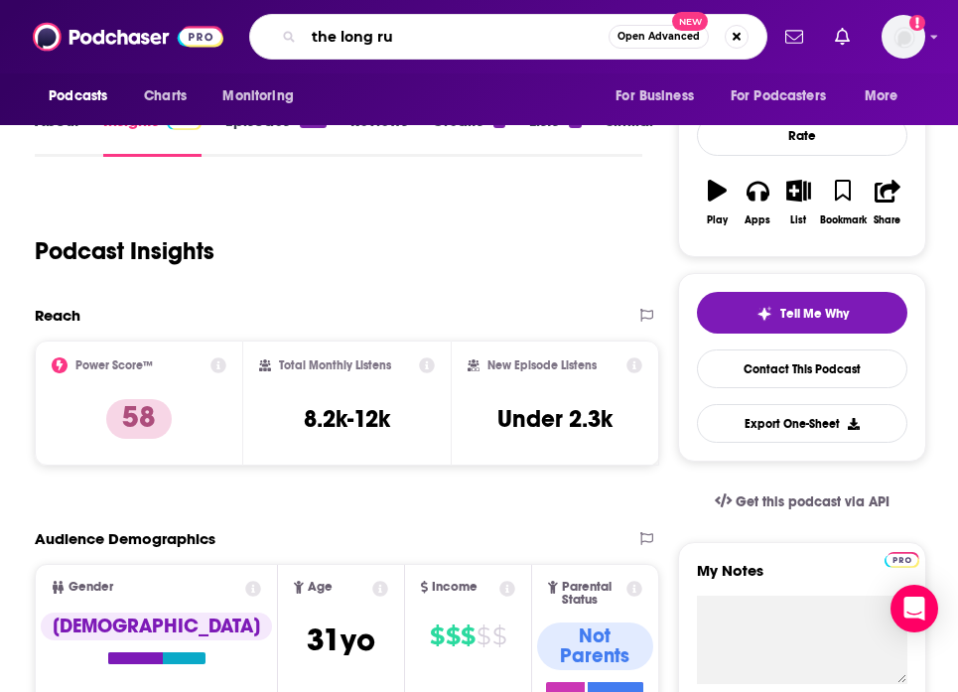
type input "the long run"
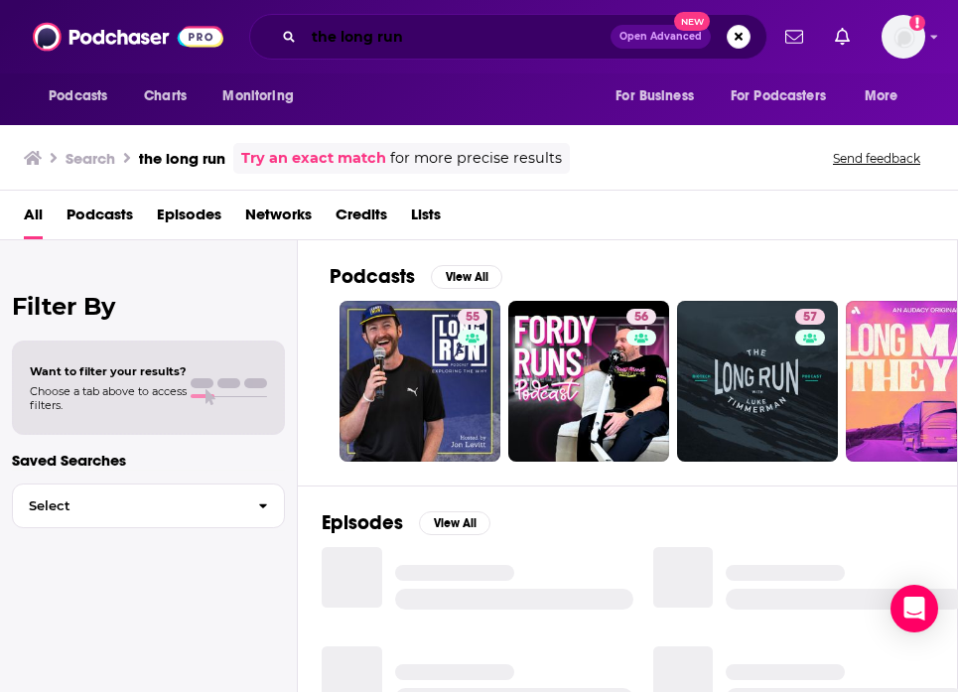
click at [444, 34] on input "the long run" at bounding box center [457, 37] width 307 height 32
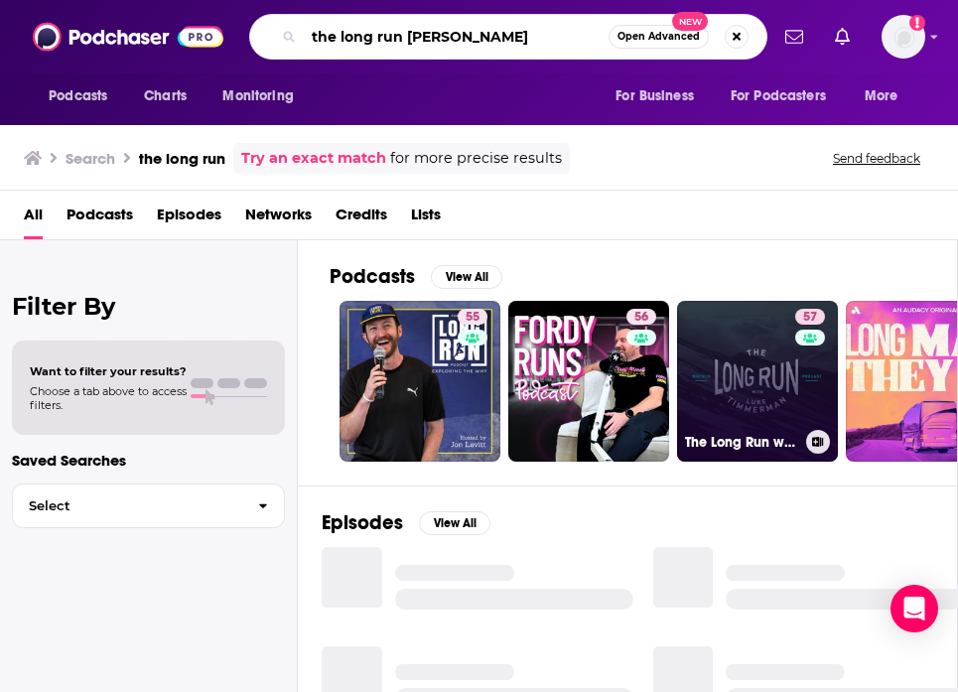
type input "the long run [PERSON_NAME]"
click at [755, 373] on link "57 The Long Run with [PERSON_NAME]" at bounding box center [757, 381] width 161 height 161
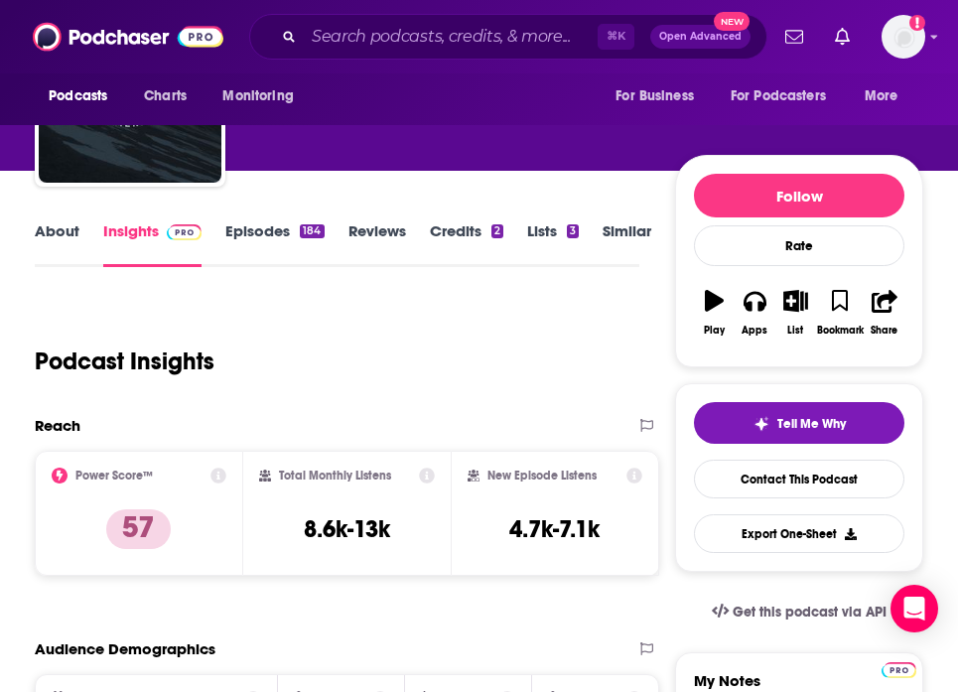
scroll to position [171, 0]
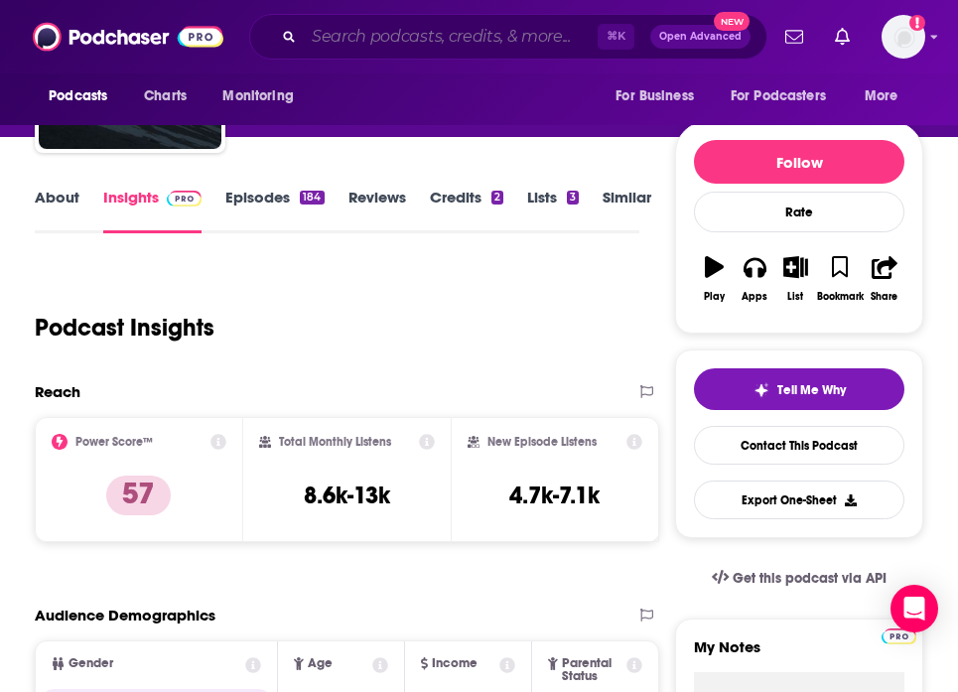
click at [360, 42] on input "Search podcasts, credits, & more..." at bounding box center [451, 37] width 294 height 32
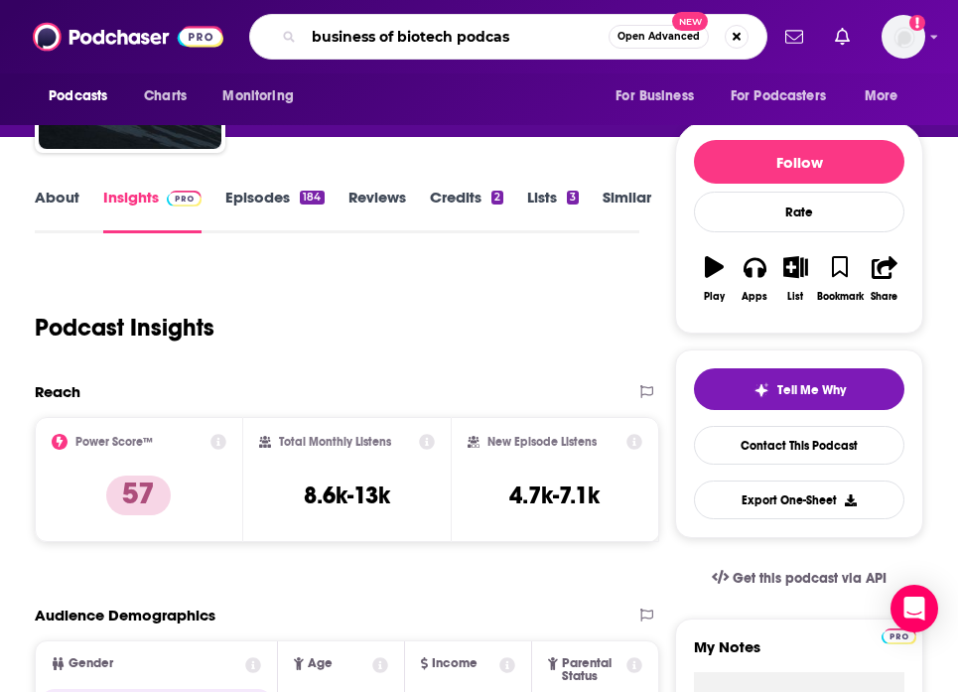
type input "business of biotech podcast"
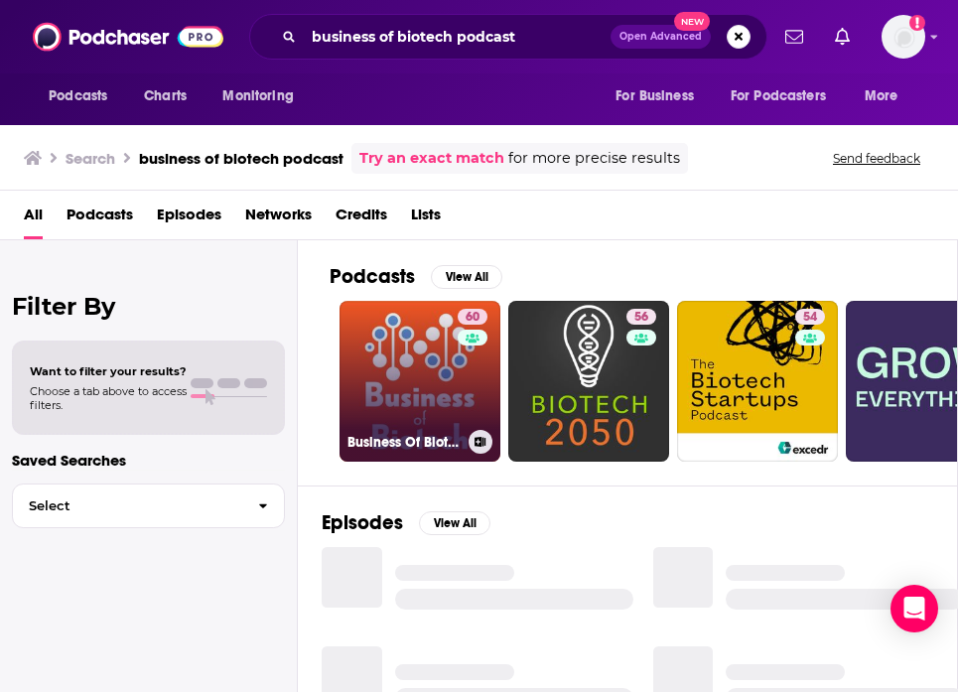
click at [383, 357] on link "60 Business Of Biotech" at bounding box center [420, 381] width 161 height 161
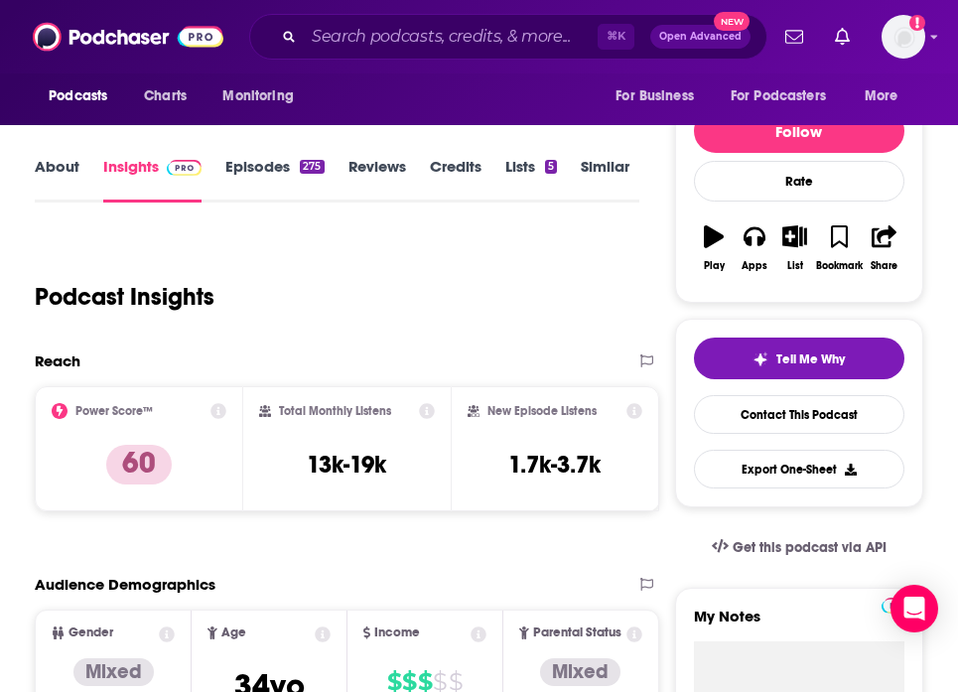
scroll to position [203, 0]
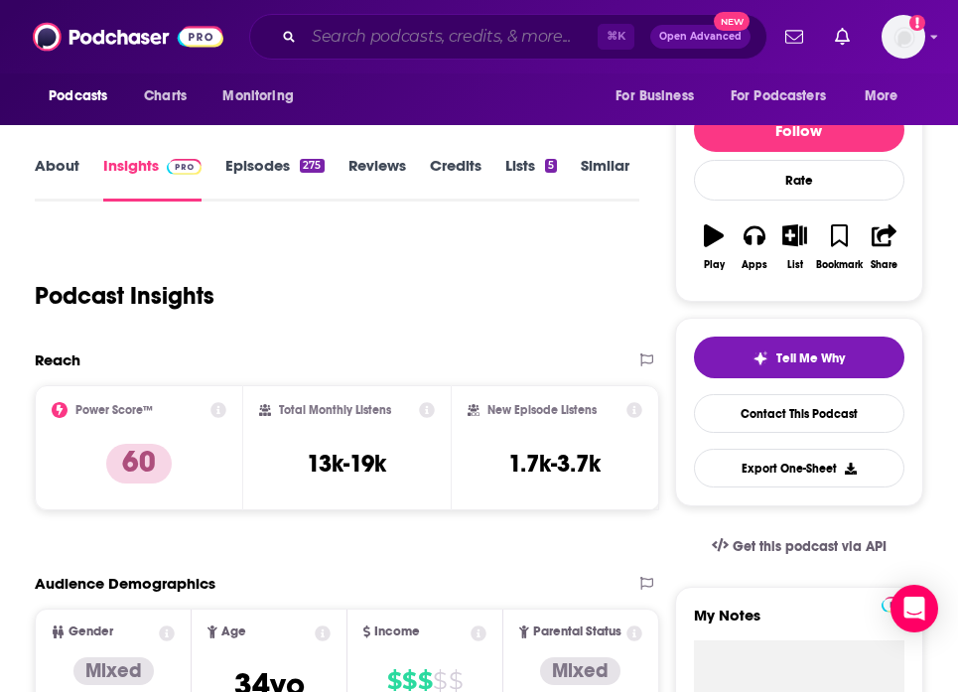
click at [346, 31] on input "Search podcasts, credits, & more..." at bounding box center [451, 37] width 294 height 32
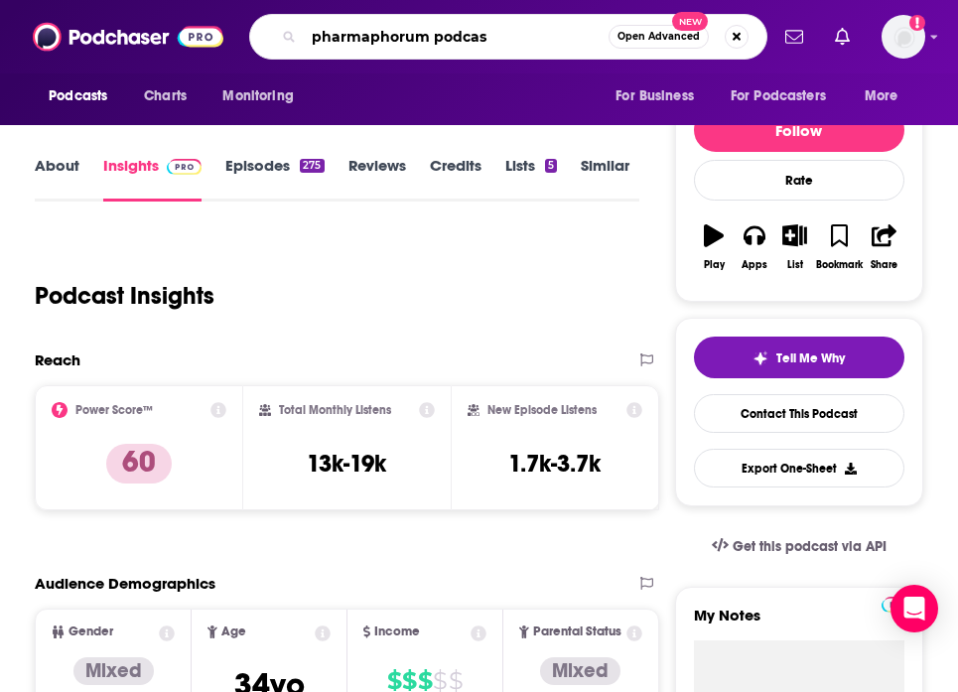
type input "pharmaphorum podcast"
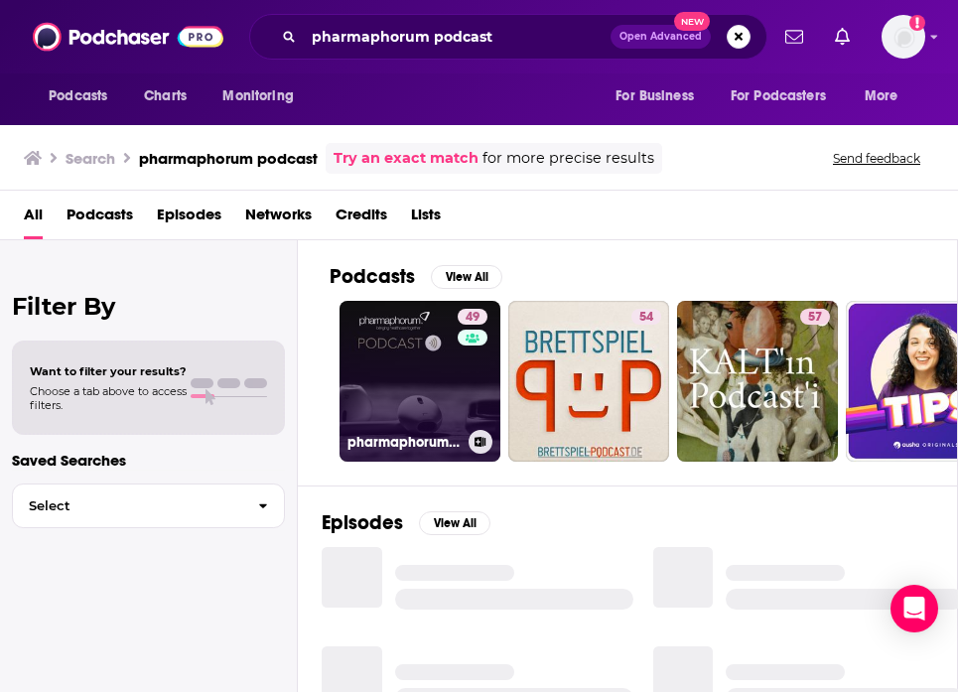
click at [436, 413] on link "49 pharmaphorum Podcast" at bounding box center [420, 381] width 161 height 161
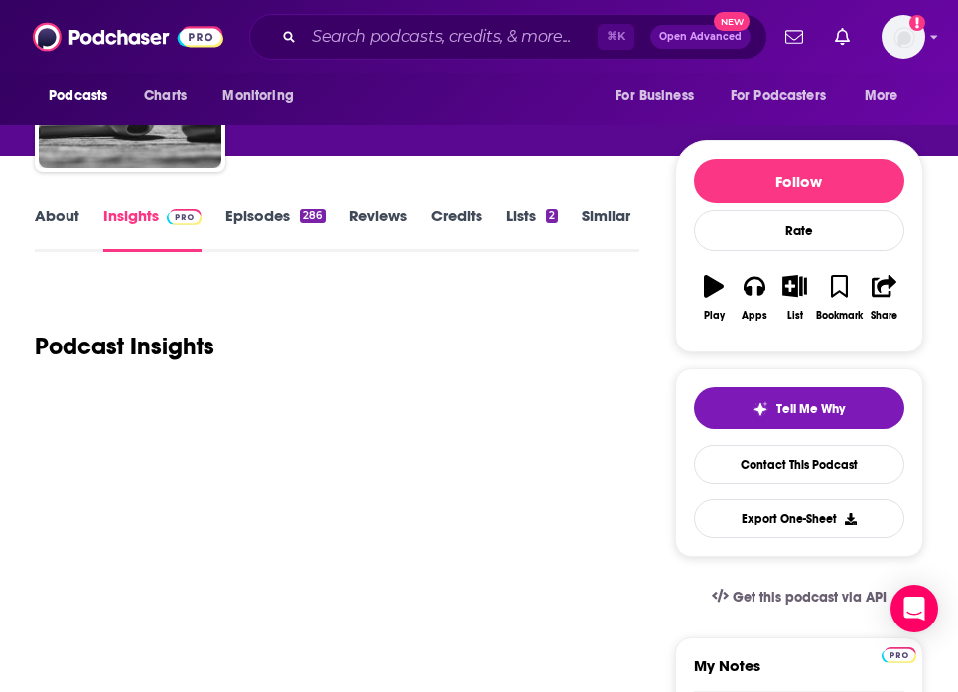
scroll to position [242, 0]
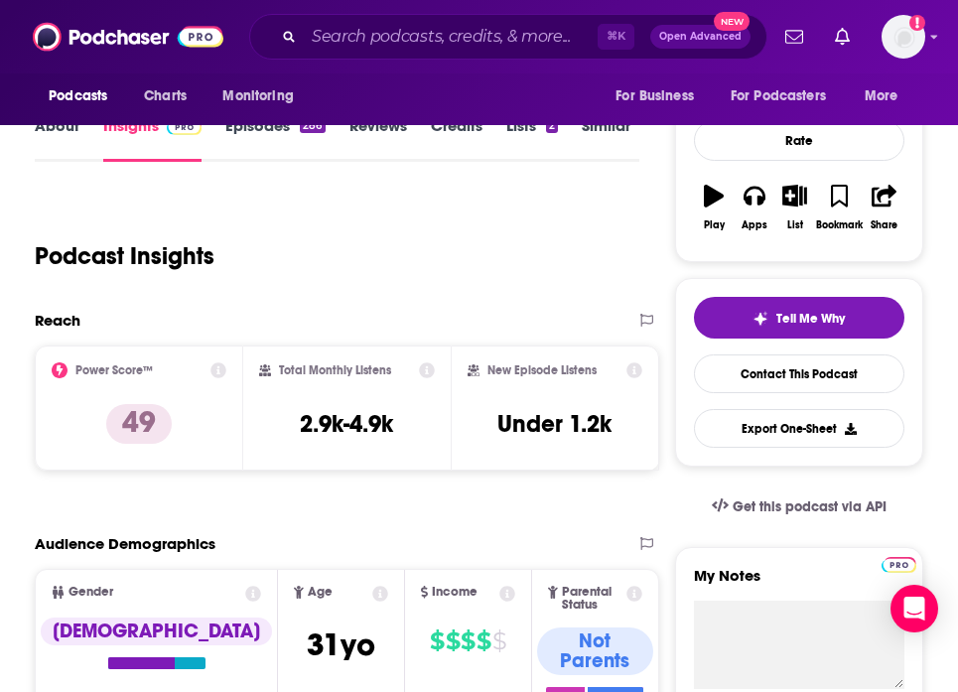
click at [347, 17] on div "⌘ K Open Advanced New" at bounding box center [508, 37] width 518 height 46
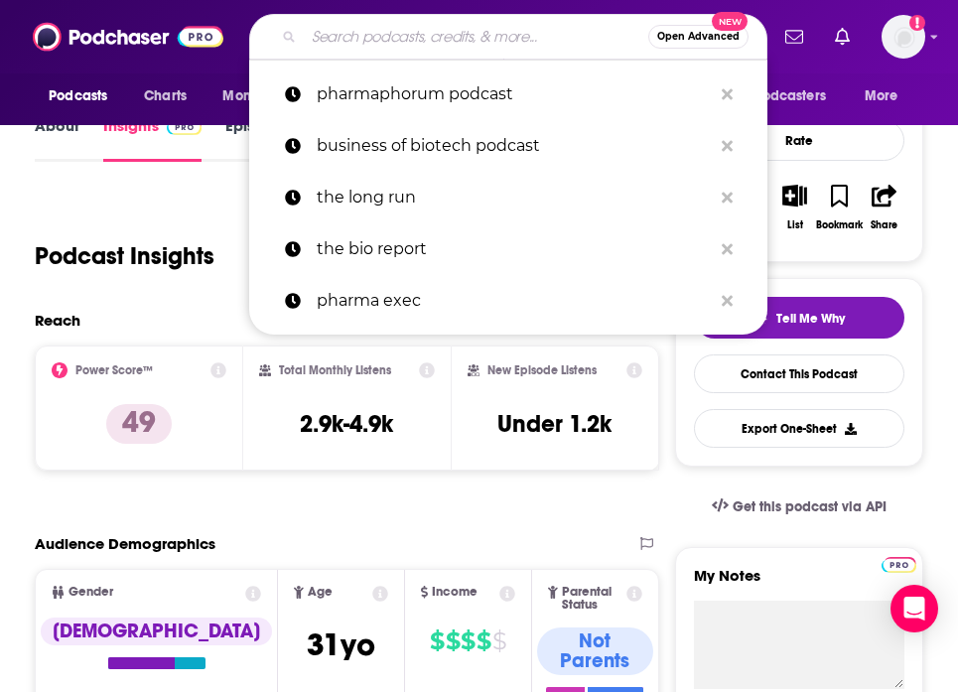
click at [347, 32] on input "Search podcasts, credits, & more..." at bounding box center [476, 37] width 344 height 32
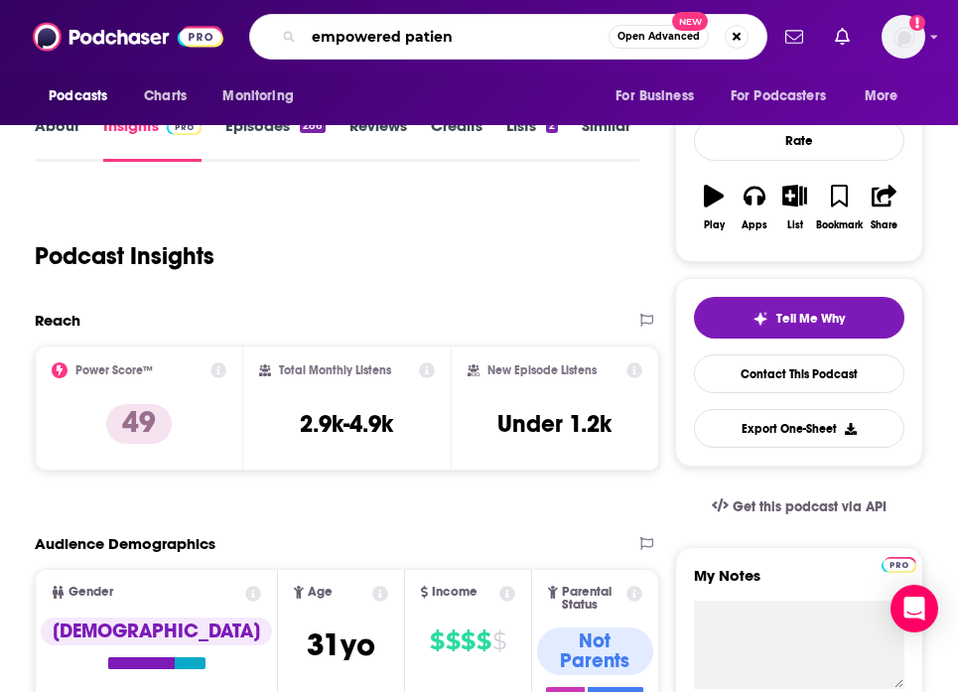
type input "empowered patient"
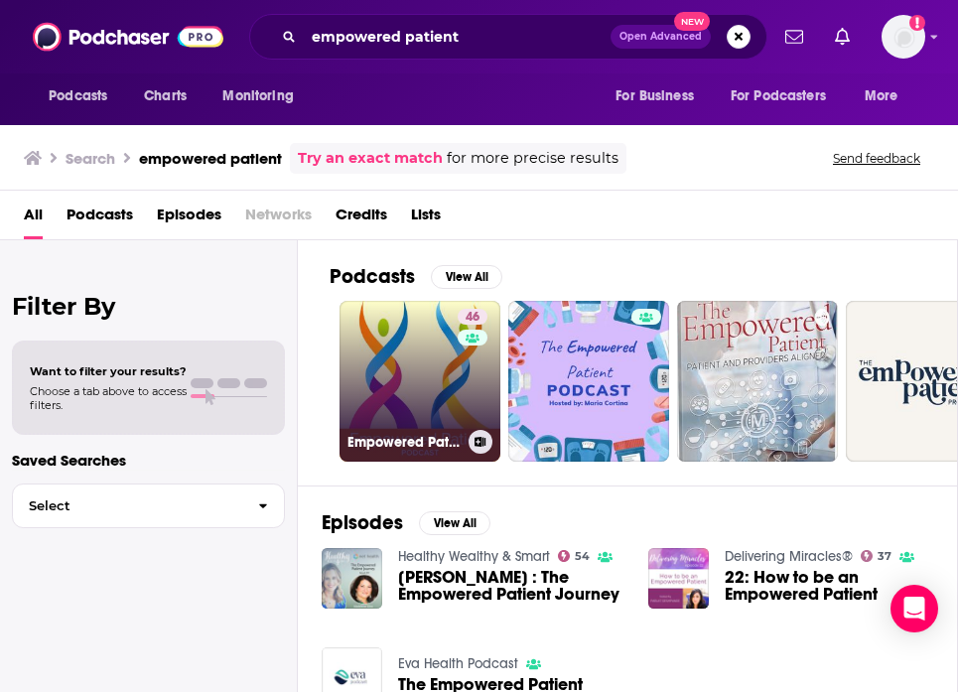
click at [424, 376] on link "46 Empowered Patient Podcast" at bounding box center [420, 381] width 161 height 161
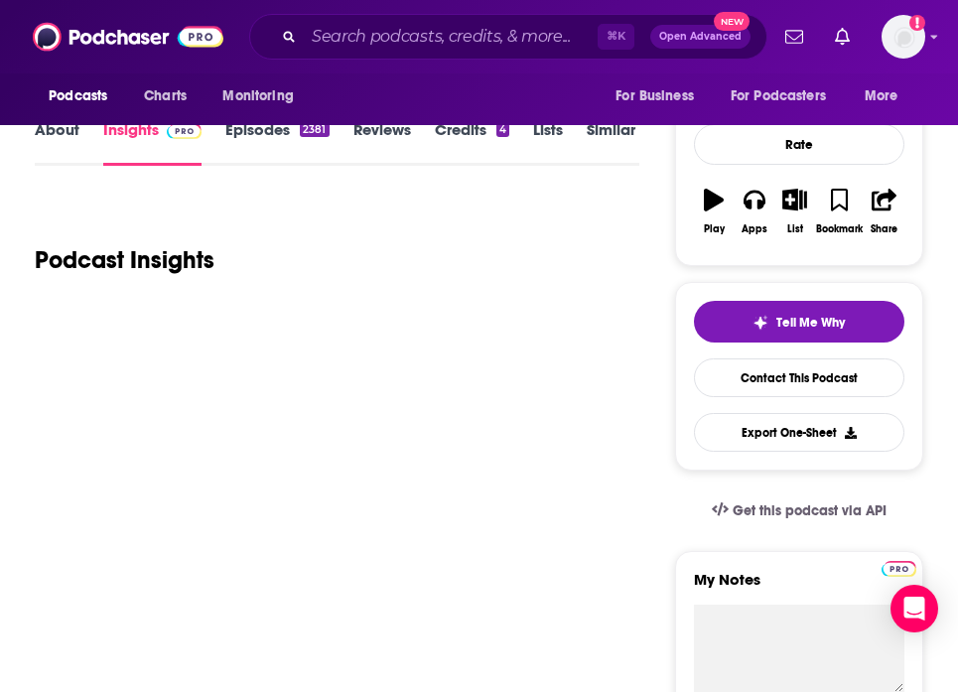
scroll to position [244, 0]
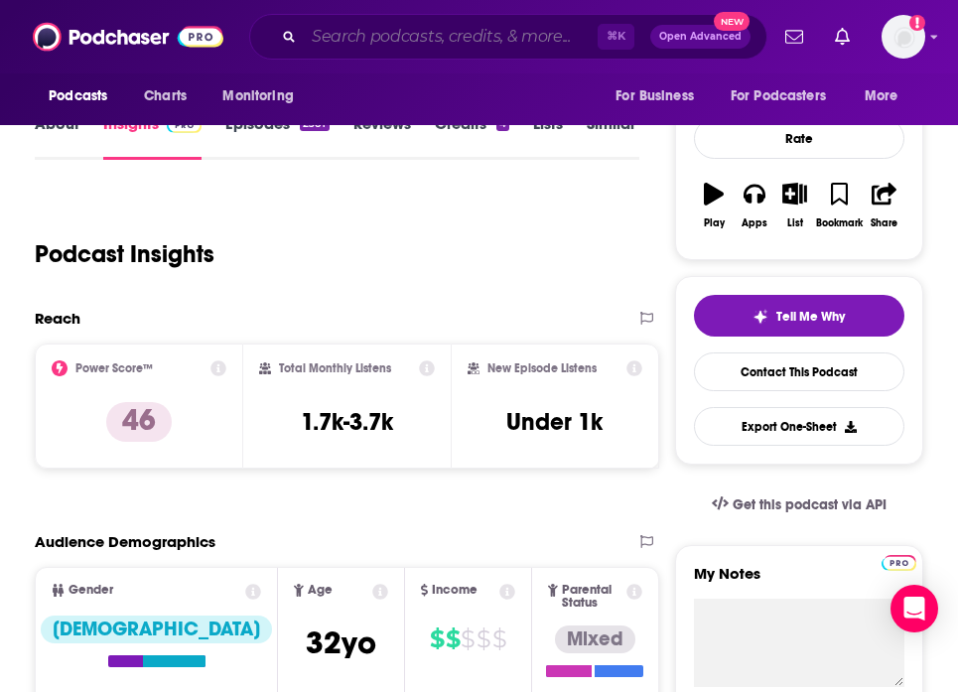
click at [352, 40] on input "Search podcasts, credits, & more..." at bounding box center [451, 37] width 294 height 32
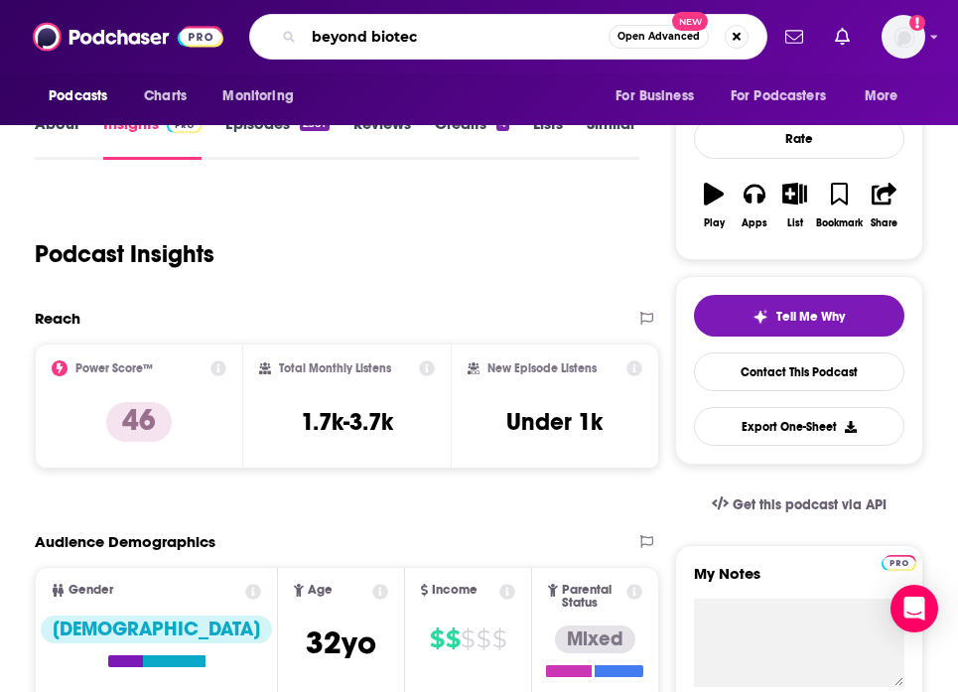
type input "beyond biotech"
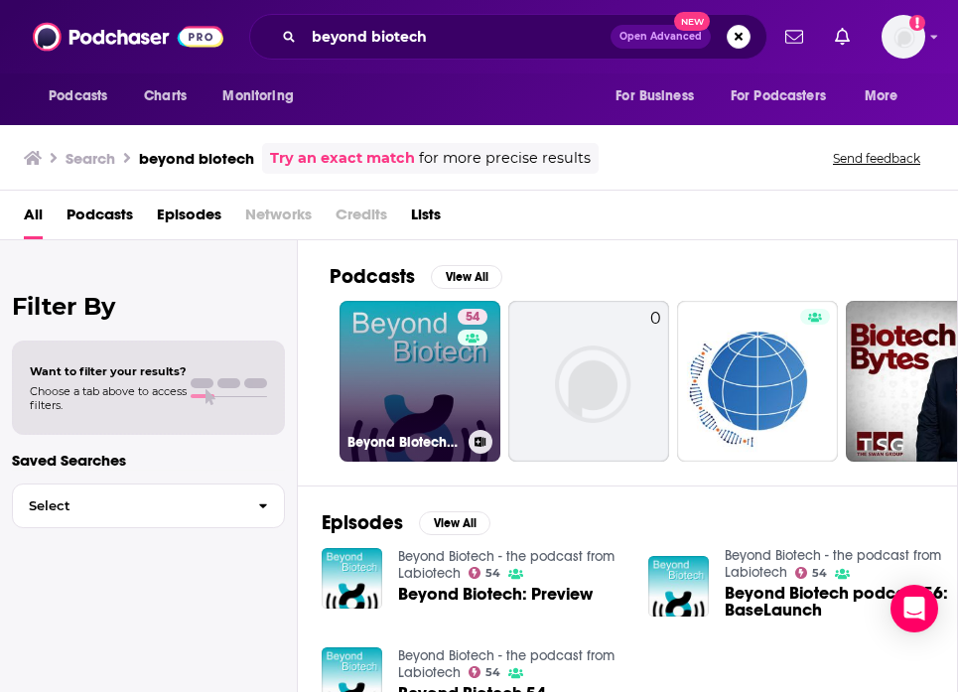
click at [402, 355] on link "54 Beyond Biotech - the podcast from Labiotech" at bounding box center [420, 381] width 161 height 161
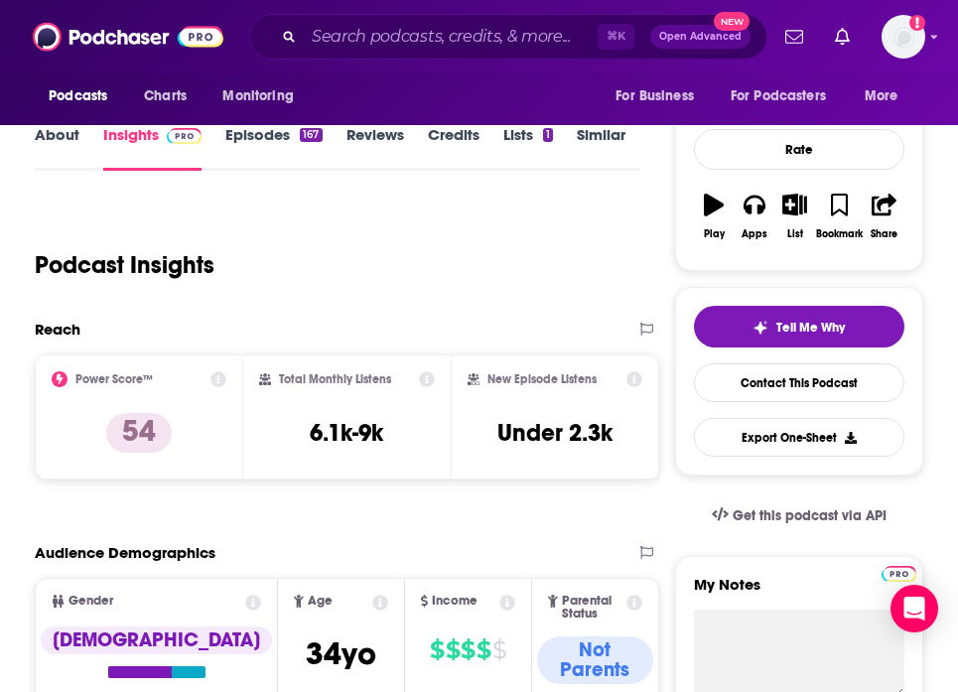
scroll to position [234, 0]
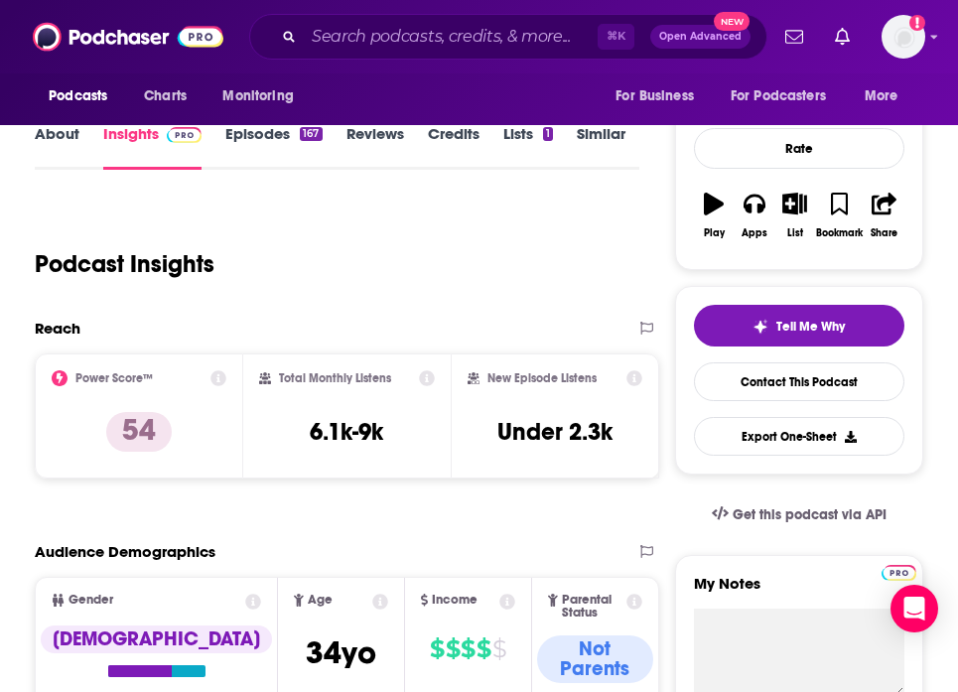
click at [365, 61] on div "Podcasts Charts Monitoring ⌘ K Open Advanced New For Business For Podcasters Mo…" at bounding box center [479, 36] width 958 height 73
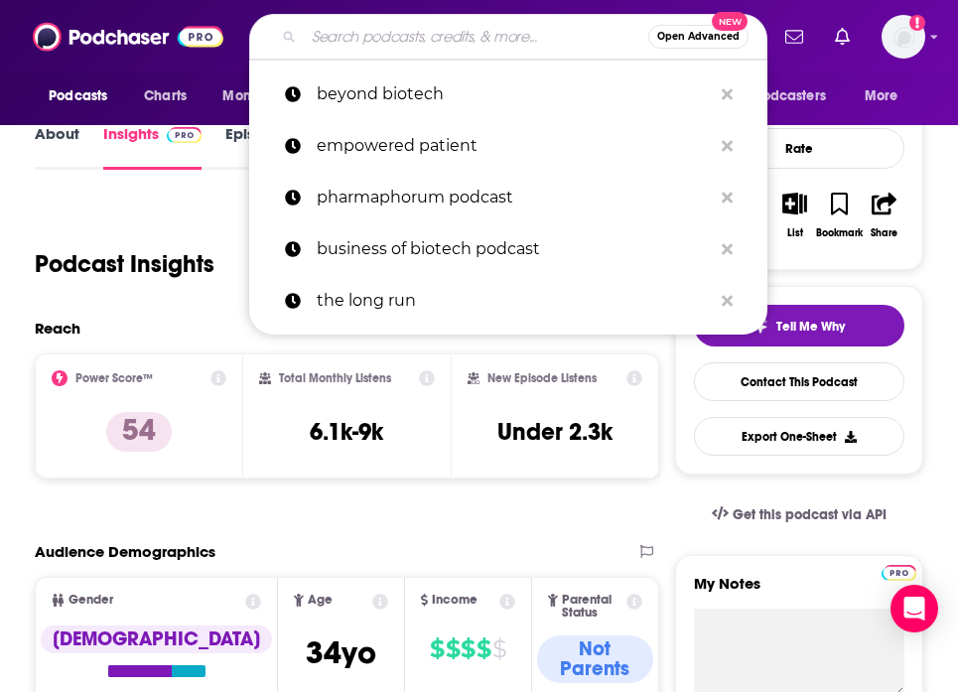
click at [344, 42] on input "Search podcasts, credits, & more..." at bounding box center [476, 37] width 344 height 32
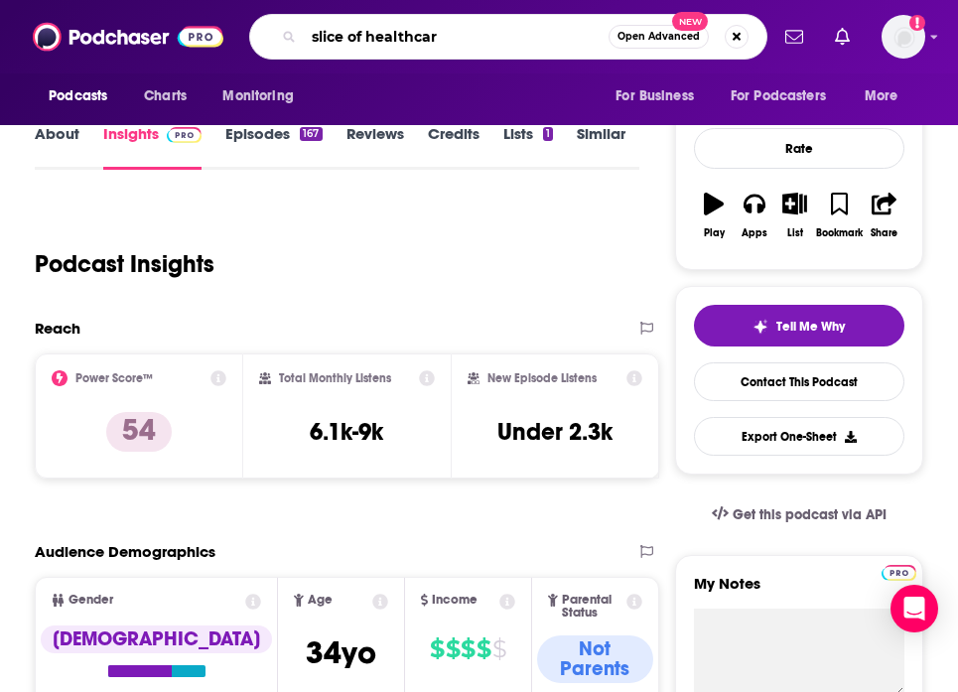
type input "slice of healthcare"
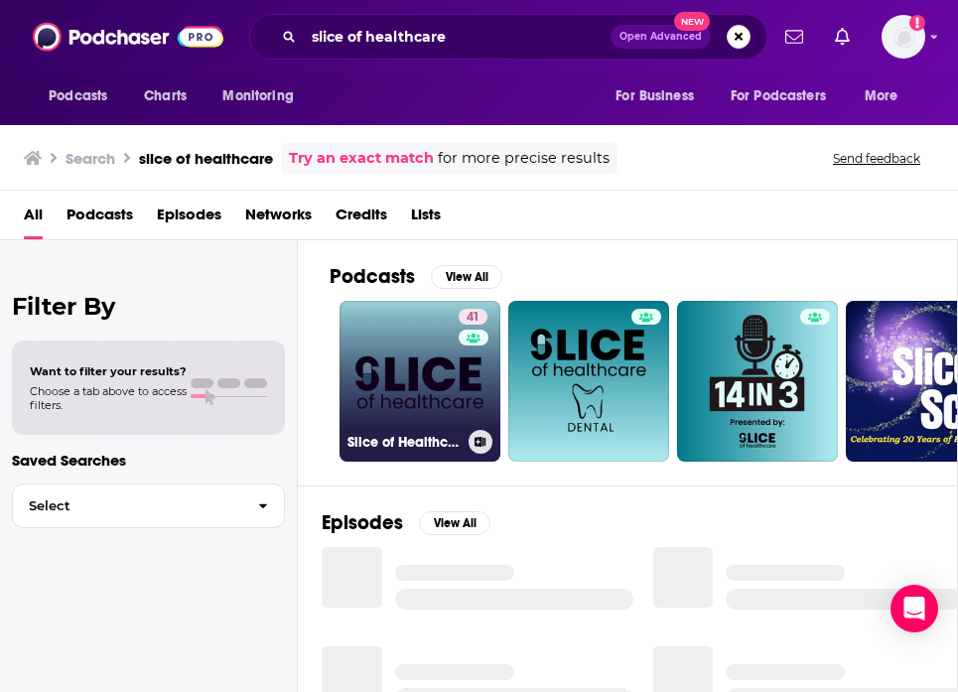
click at [427, 363] on link "41 Slice of Healthcare" at bounding box center [420, 381] width 161 height 161
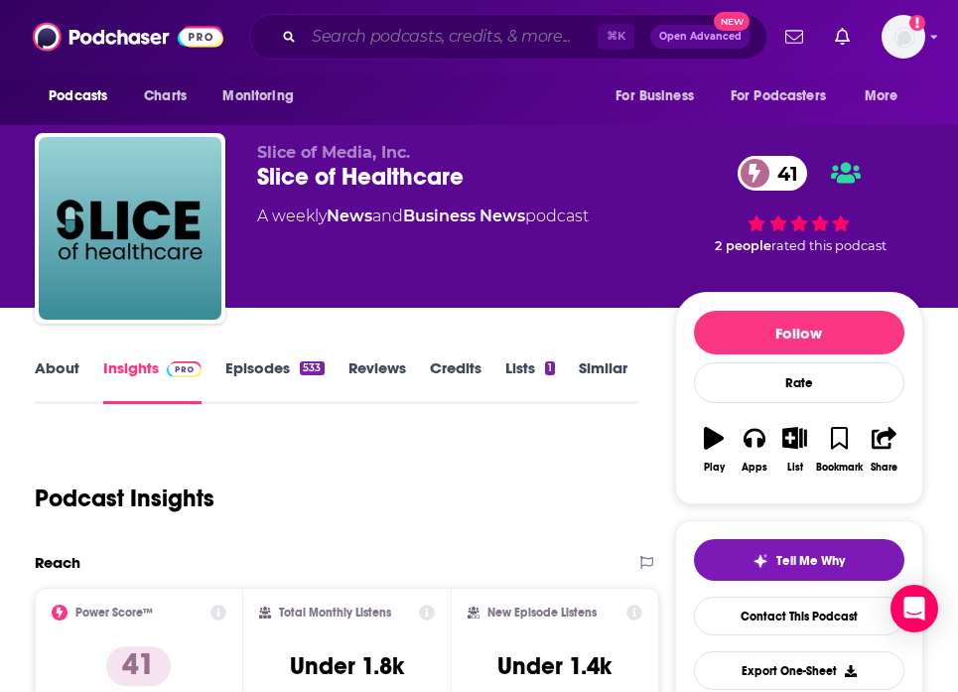
click at [342, 33] on input "Search podcasts, credits, & more..." at bounding box center [451, 37] width 294 height 32
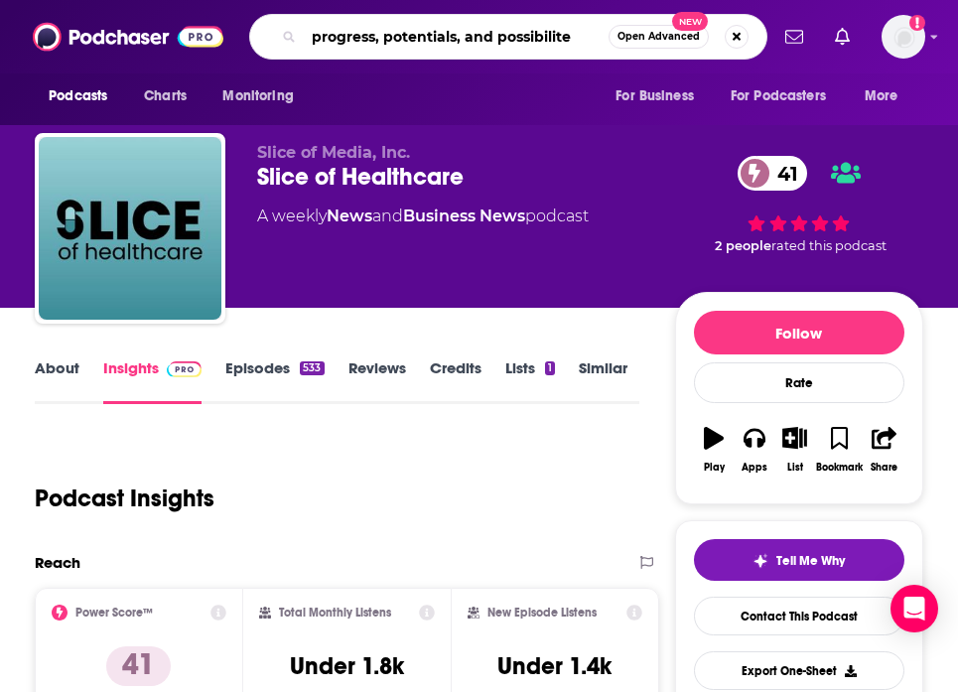
type input "progress, potentials, and possibilites"
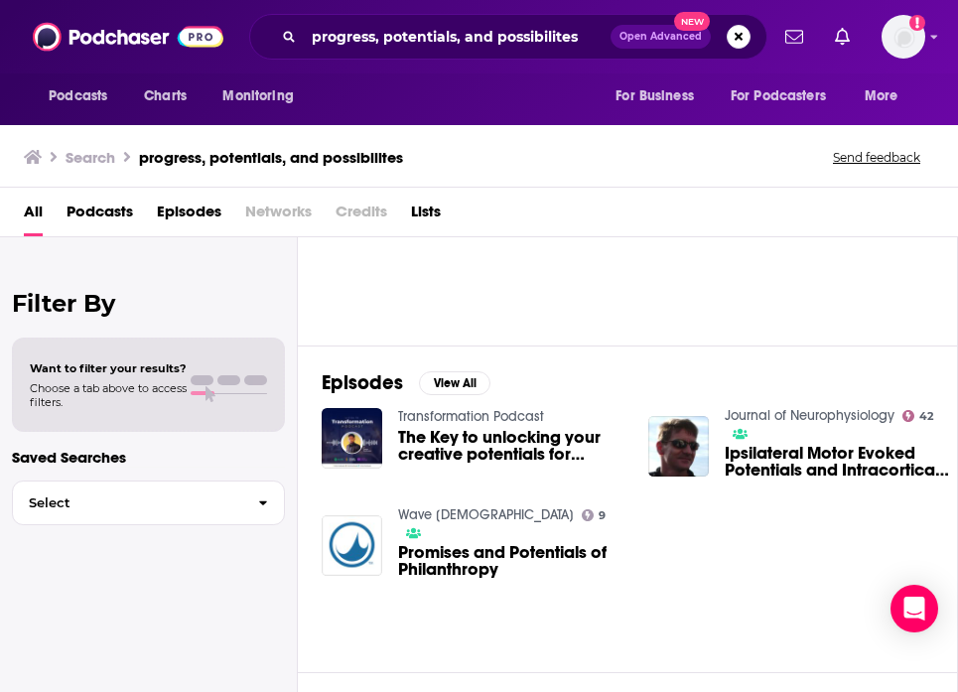
scroll to position [142, 0]
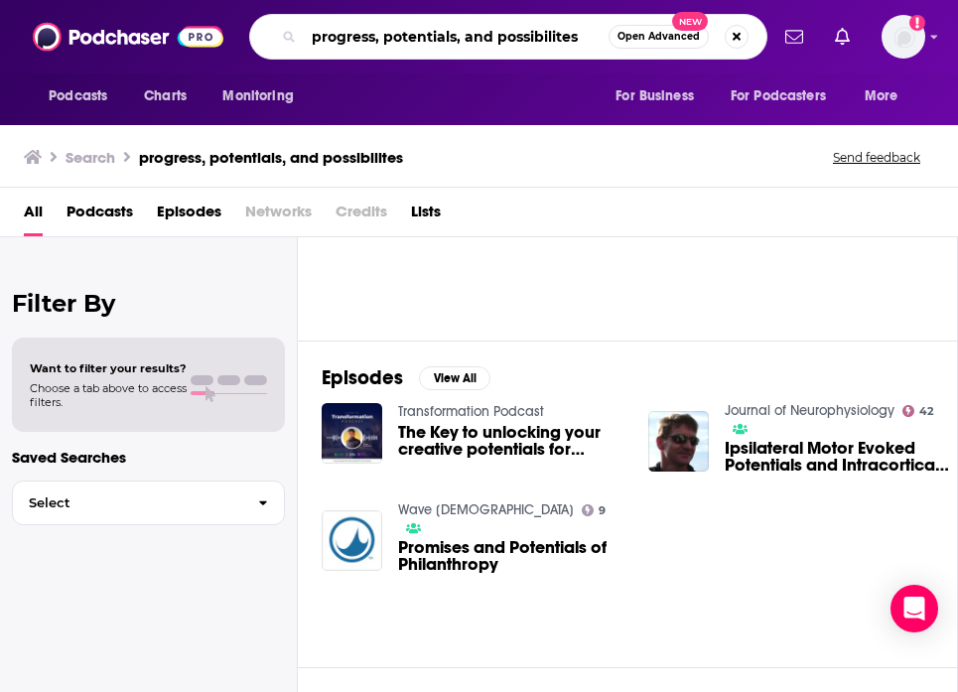
click at [467, 33] on input "progress, potentials, and possibilites" at bounding box center [456, 37] width 305 height 32
click at [586, 37] on input "progress, potentials, and possibilites" at bounding box center [456, 37] width 305 height 32
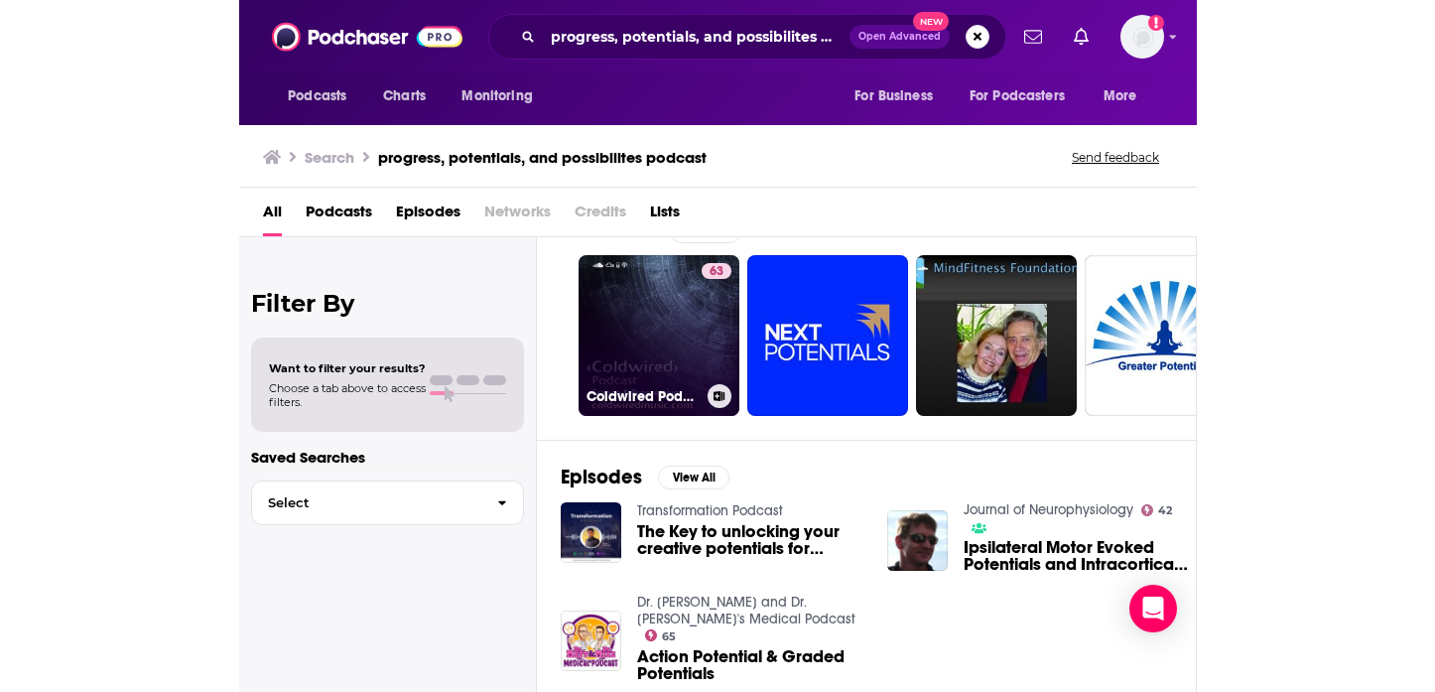
scroll to position [52, 0]
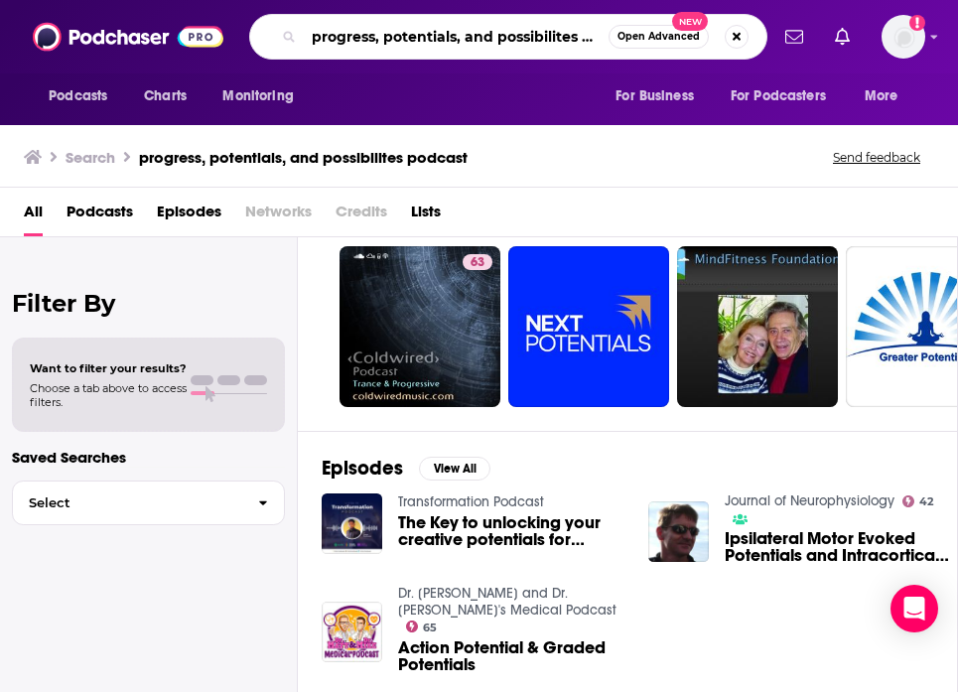
click at [413, 45] on input "progress, potentials, and possibilites podcast" at bounding box center [456, 37] width 305 height 32
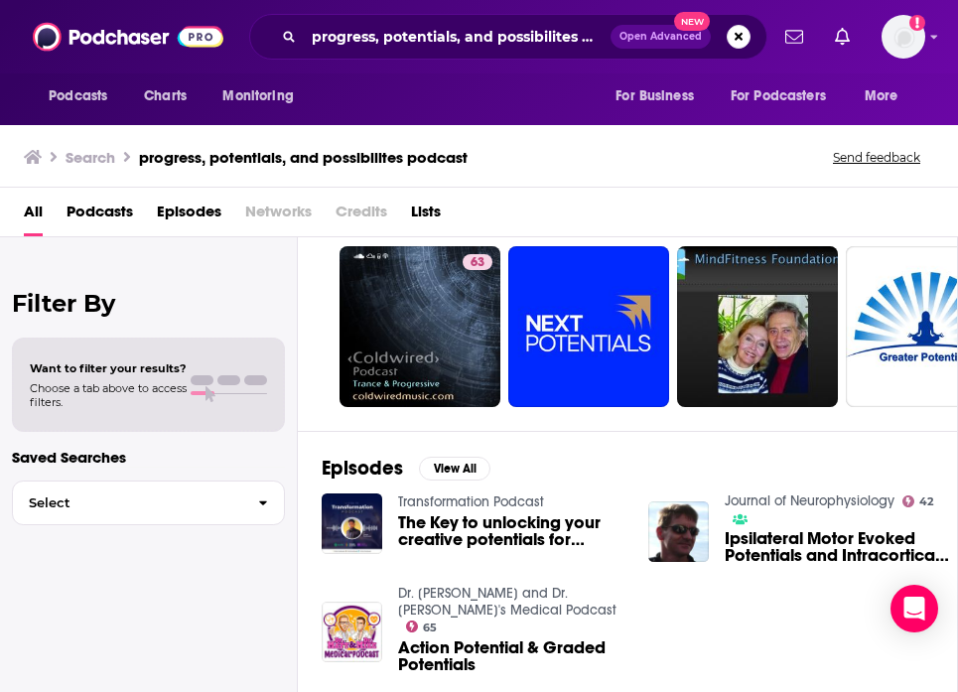
click at [82, 215] on span "Podcasts" at bounding box center [100, 216] width 67 height 41
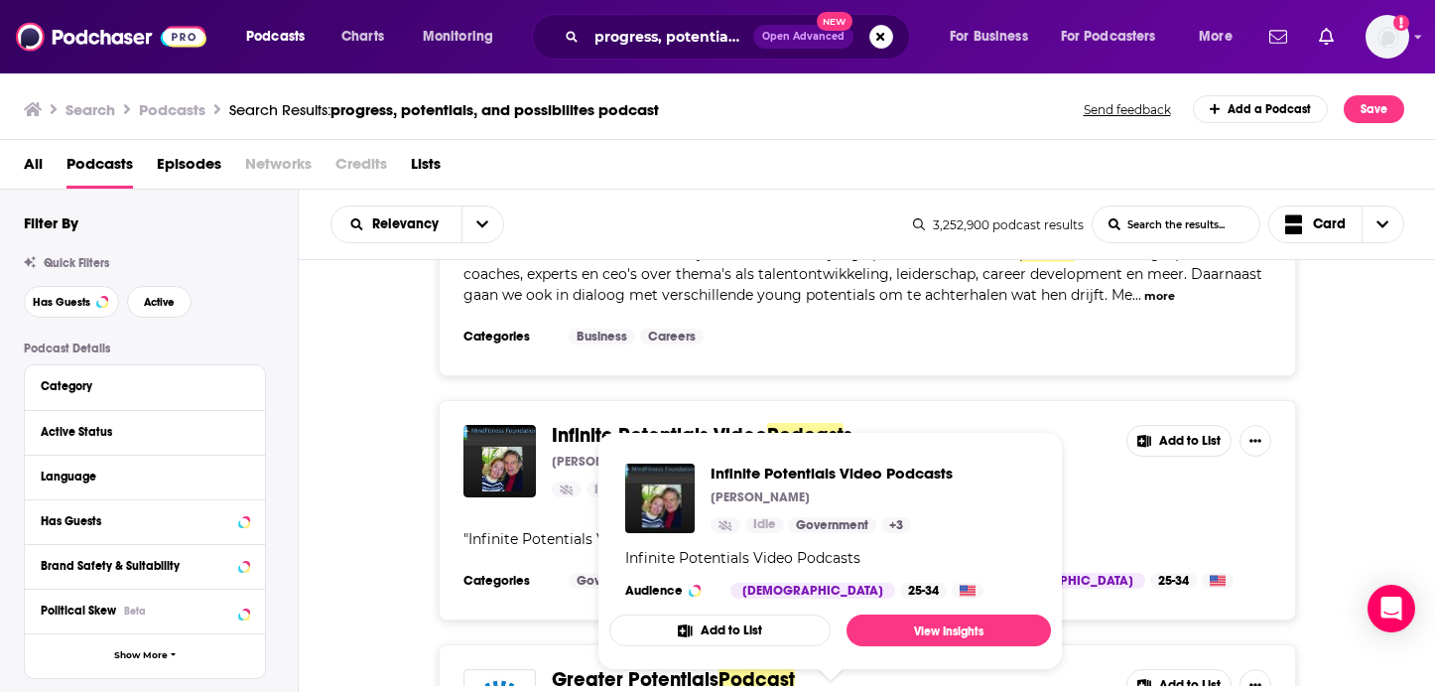
scroll to position [516, 0]
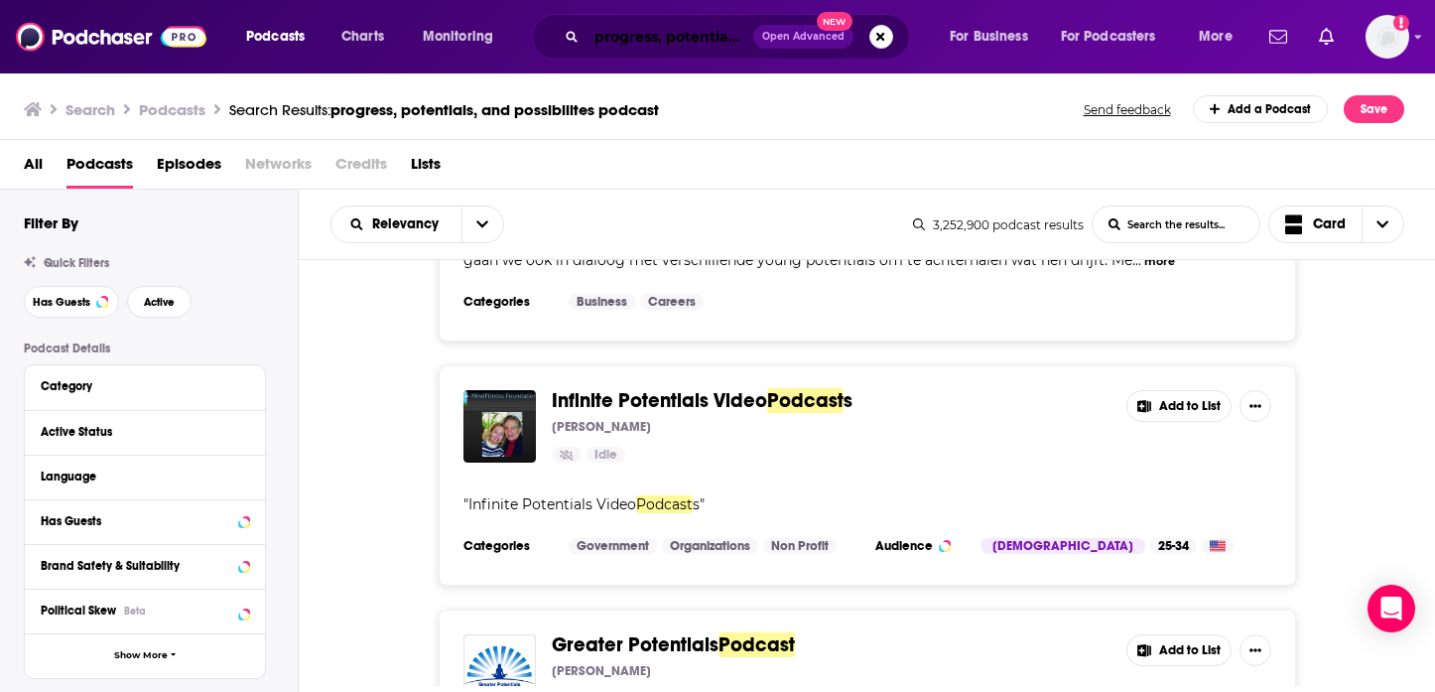
click at [639, 30] on input "progress, potentials, and possibilites podcast" at bounding box center [670, 37] width 167 height 32
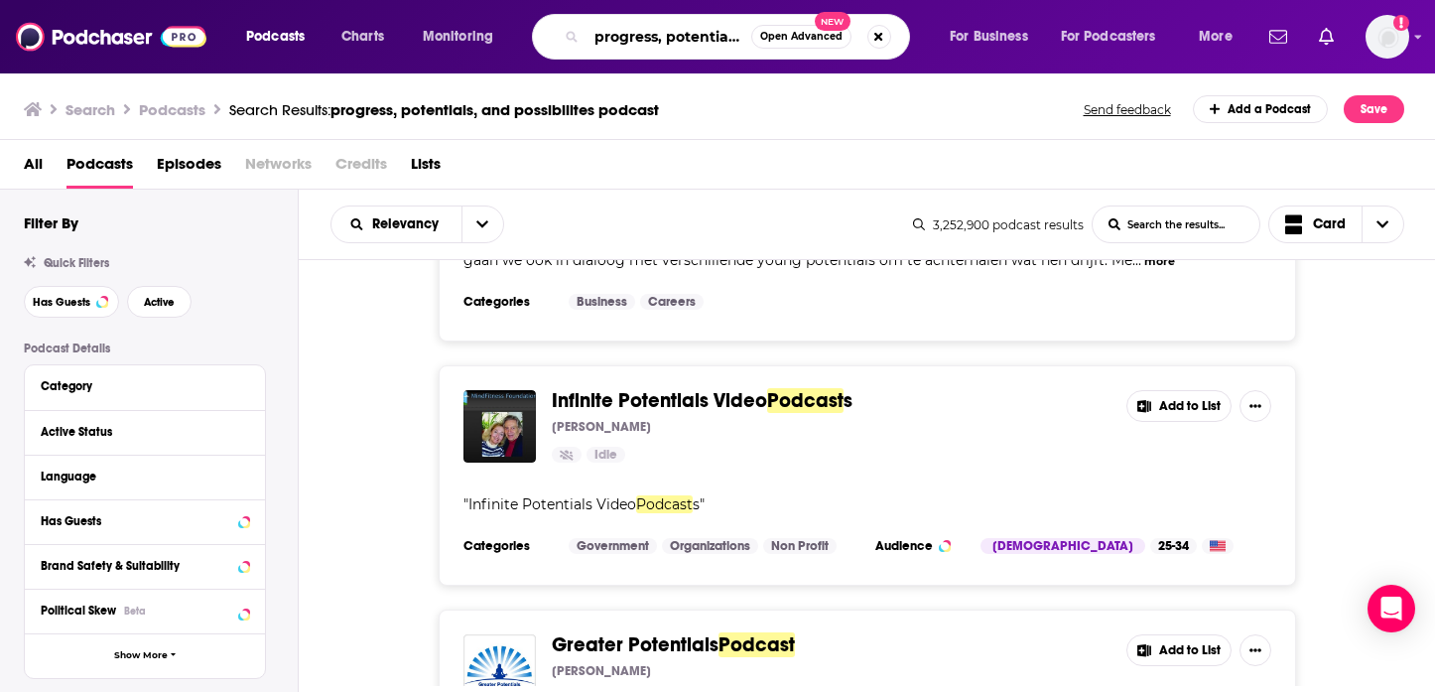
click at [639, 30] on input "progress, potentials, and possibilites podcast" at bounding box center [669, 37] width 165 height 32
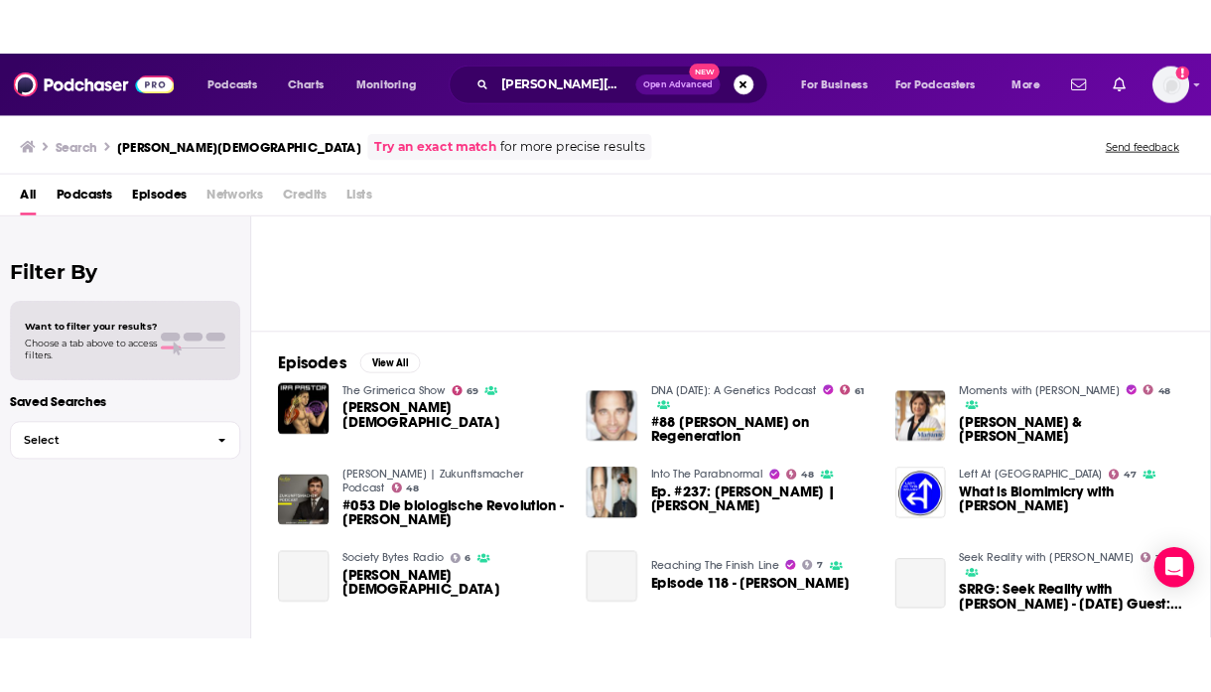
scroll to position [143, 0]
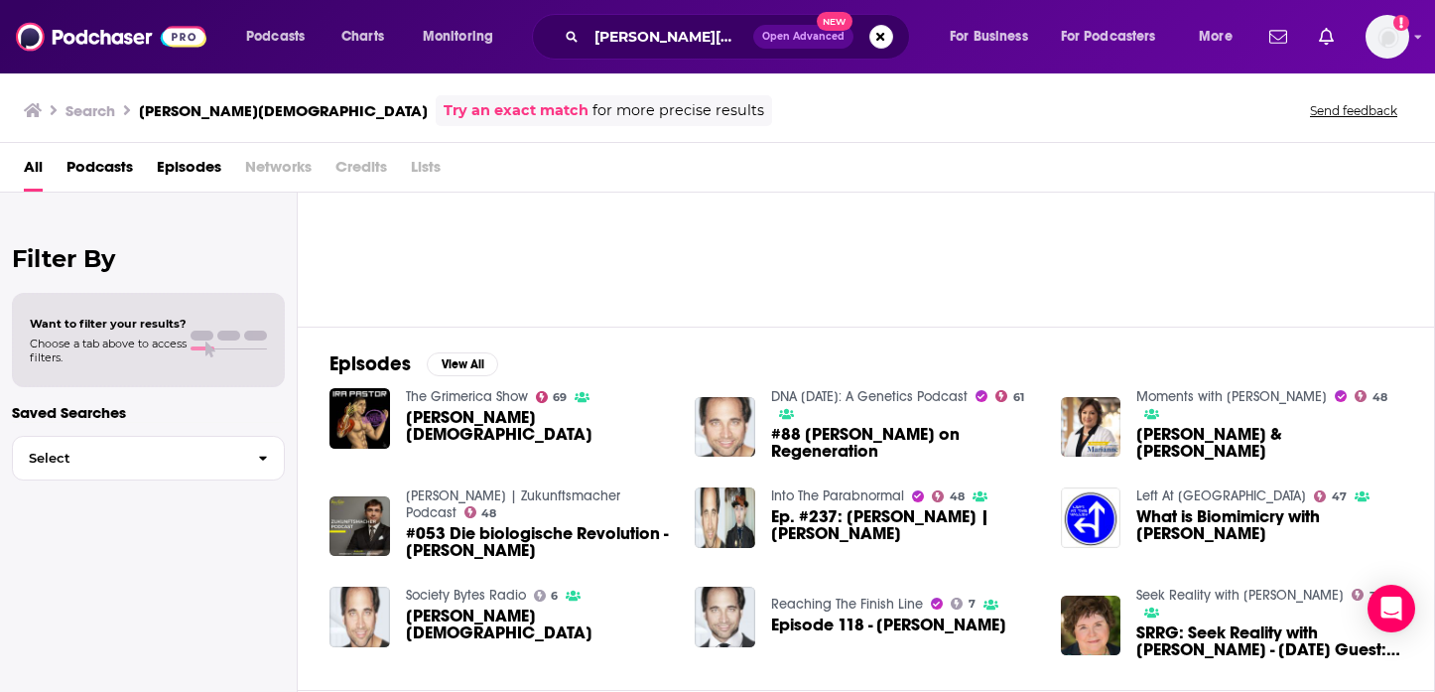
click at [54, 487] on div "Filter By Want to filter your results? Choose a tab above to access filters. Sa…" at bounding box center [149, 539] width 298 height 692
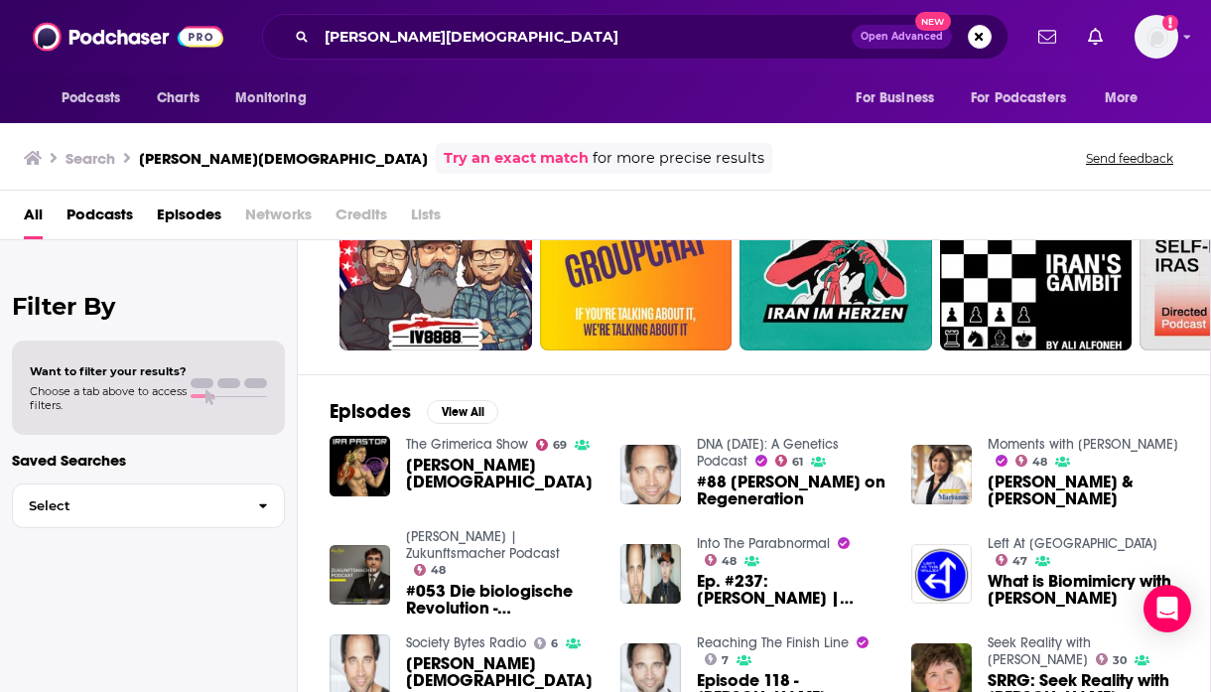
scroll to position [0, 0]
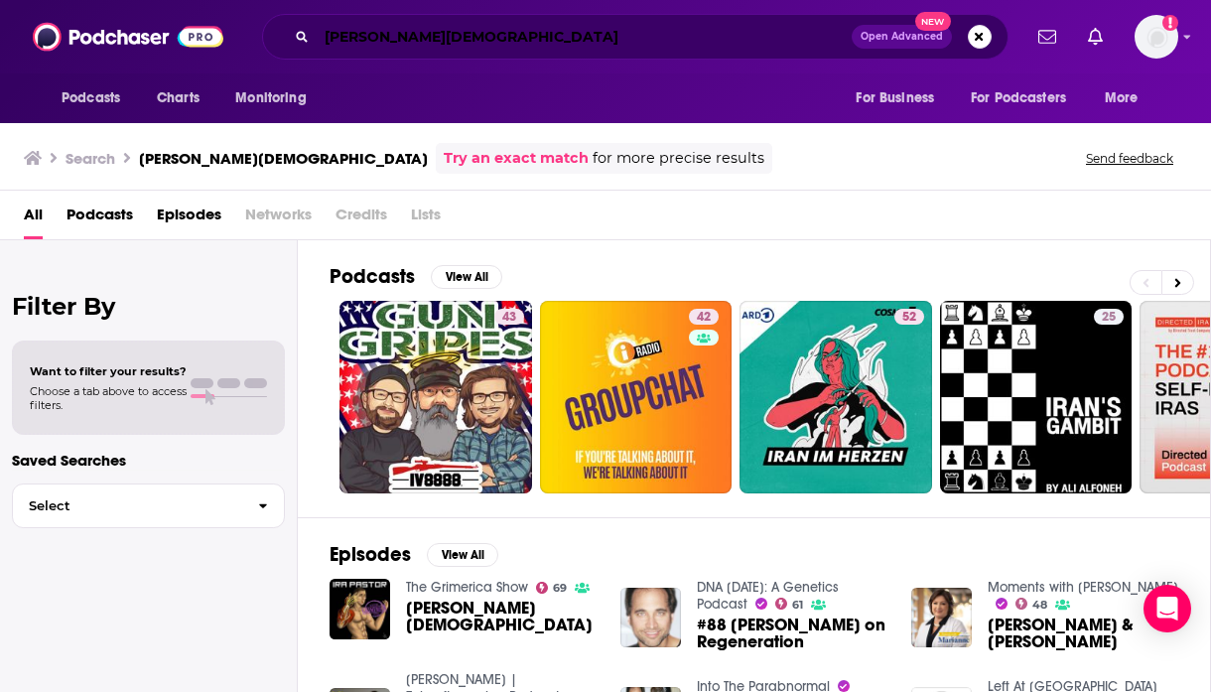
click at [329, 26] on input "[PERSON_NAME][DEMOGRAPHIC_DATA]" at bounding box center [584, 37] width 535 height 32
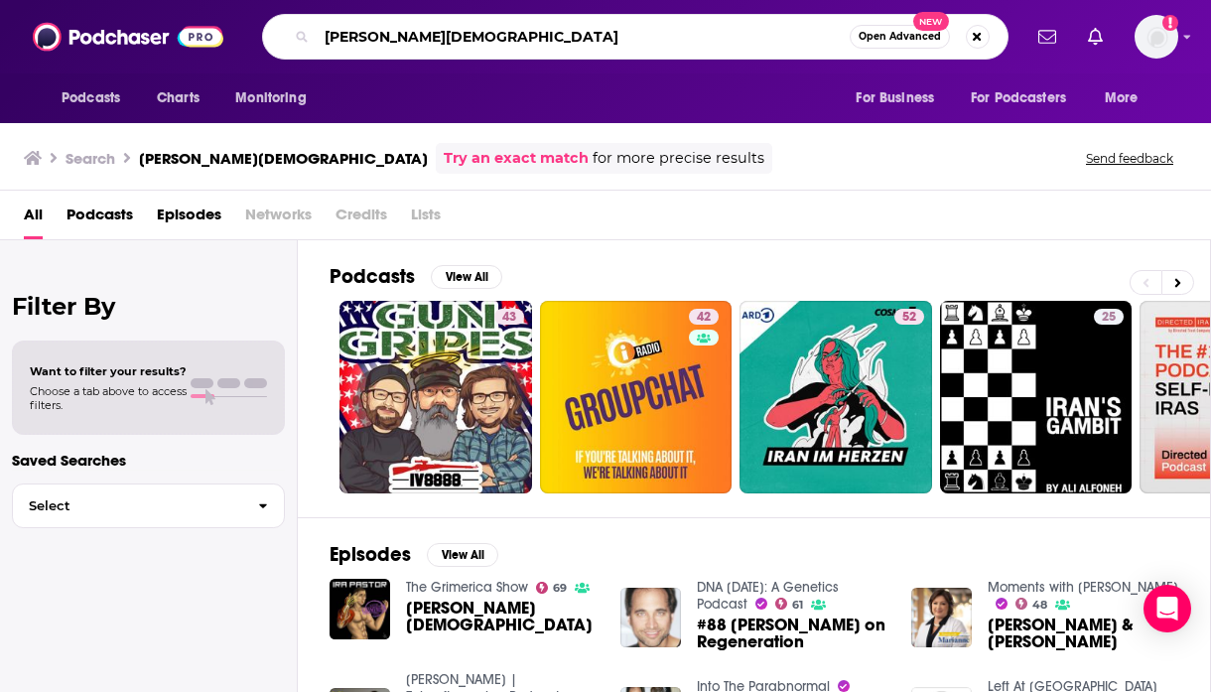
click at [329, 26] on input "[PERSON_NAME][DEMOGRAPHIC_DATA]" at bounding box center [583, 37] width 533 height 32
type input "the BioHub"
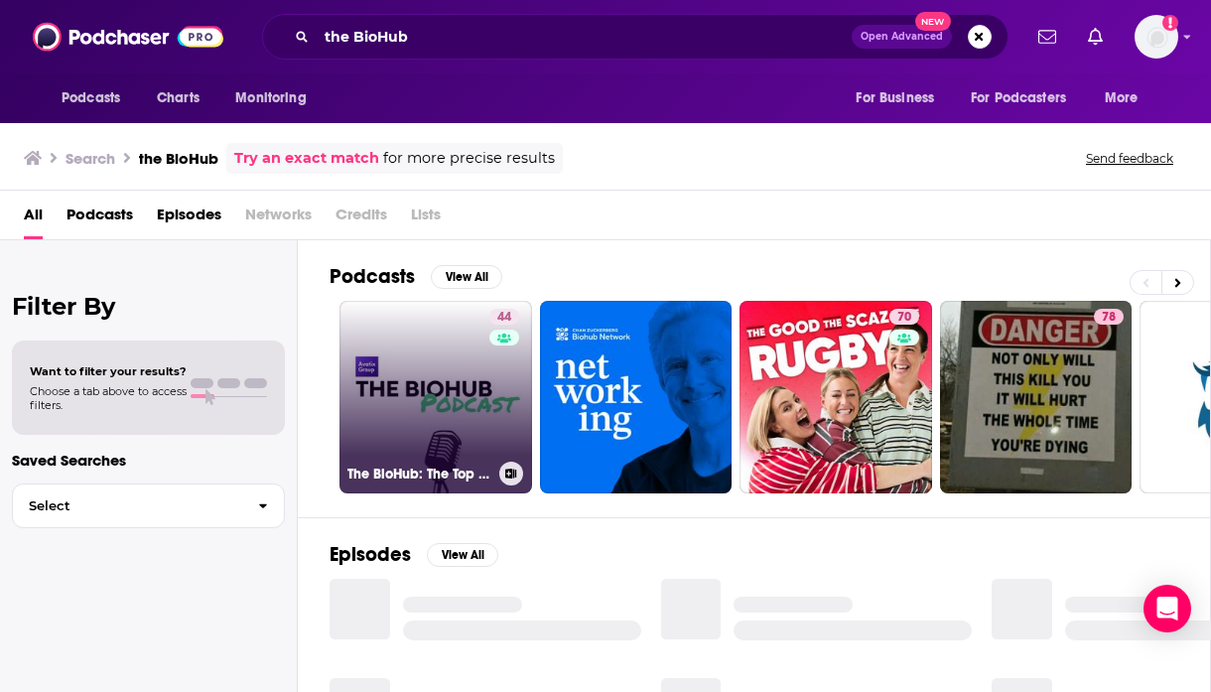
click at [454, 342] on link "44 The BioHub: The Top Voices in Biotech" at bounding box center [436, 397] width 193 height 193
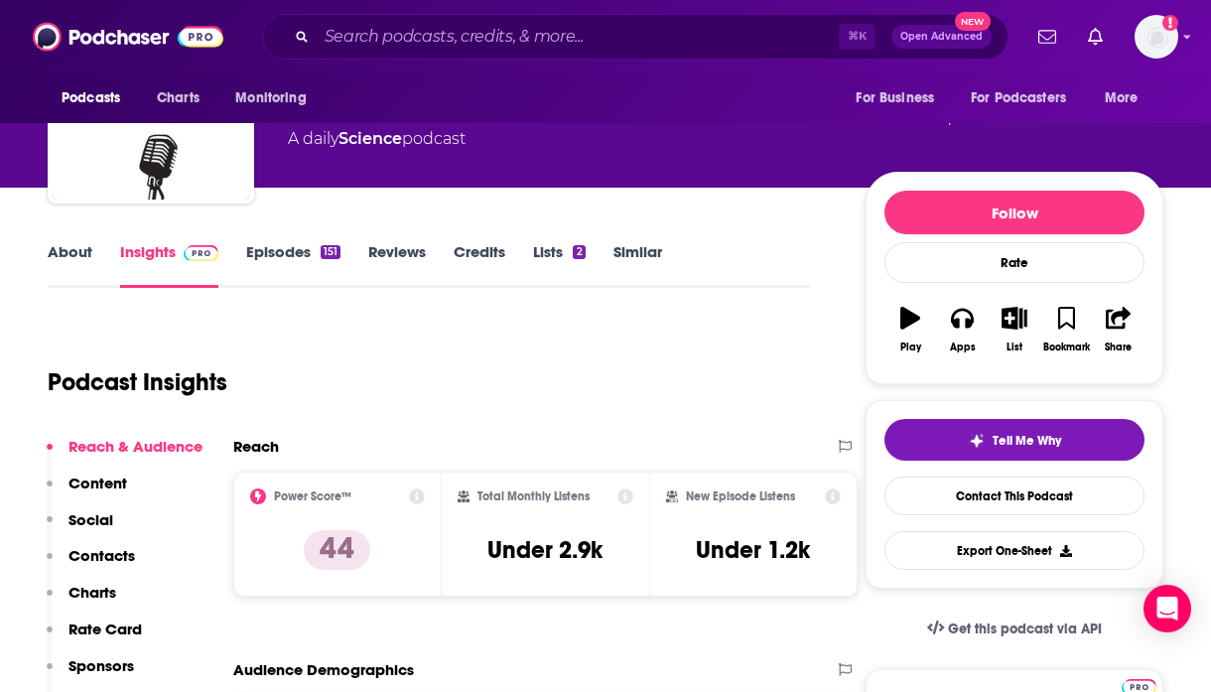
scroll to position [95, 0]
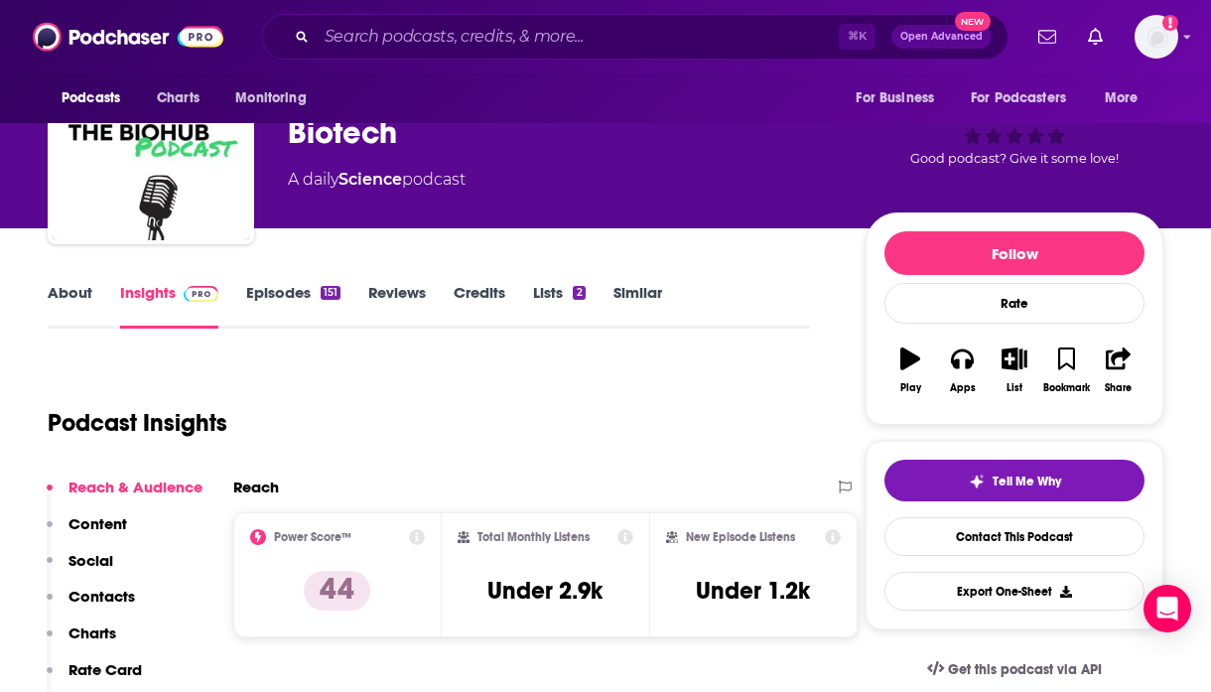
click at [83, 300] on link "About" at bounding box center [70, 306] width 45 height 46
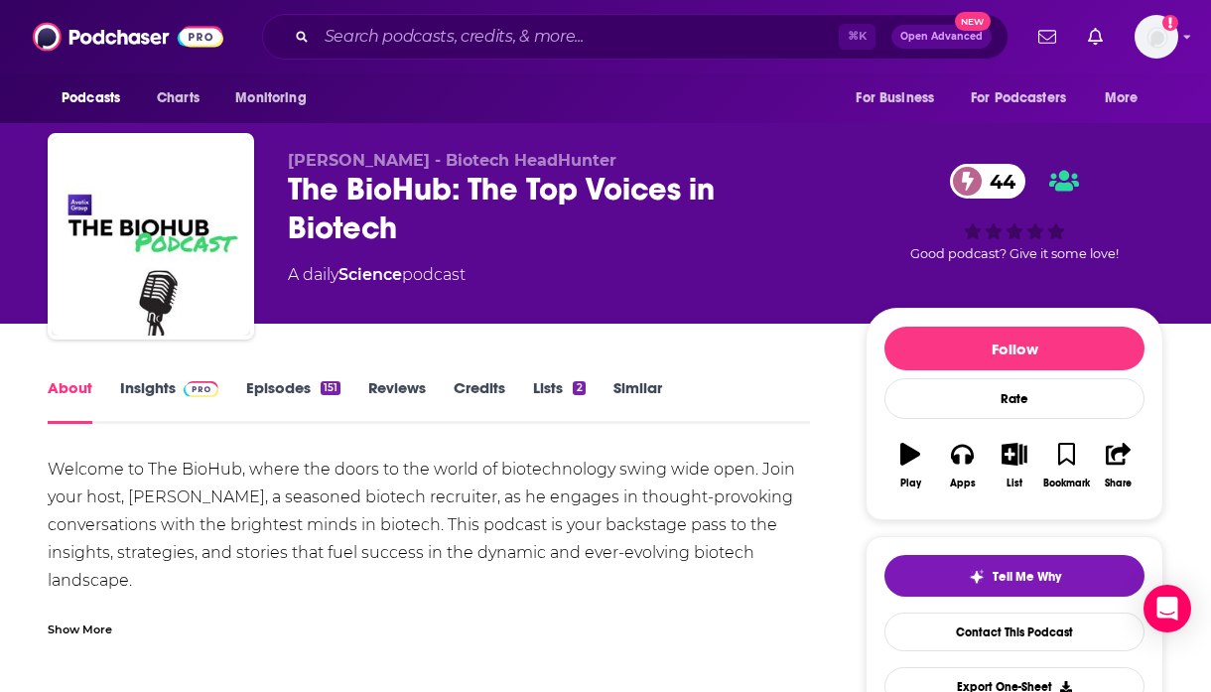
scroll to position [97, 0]
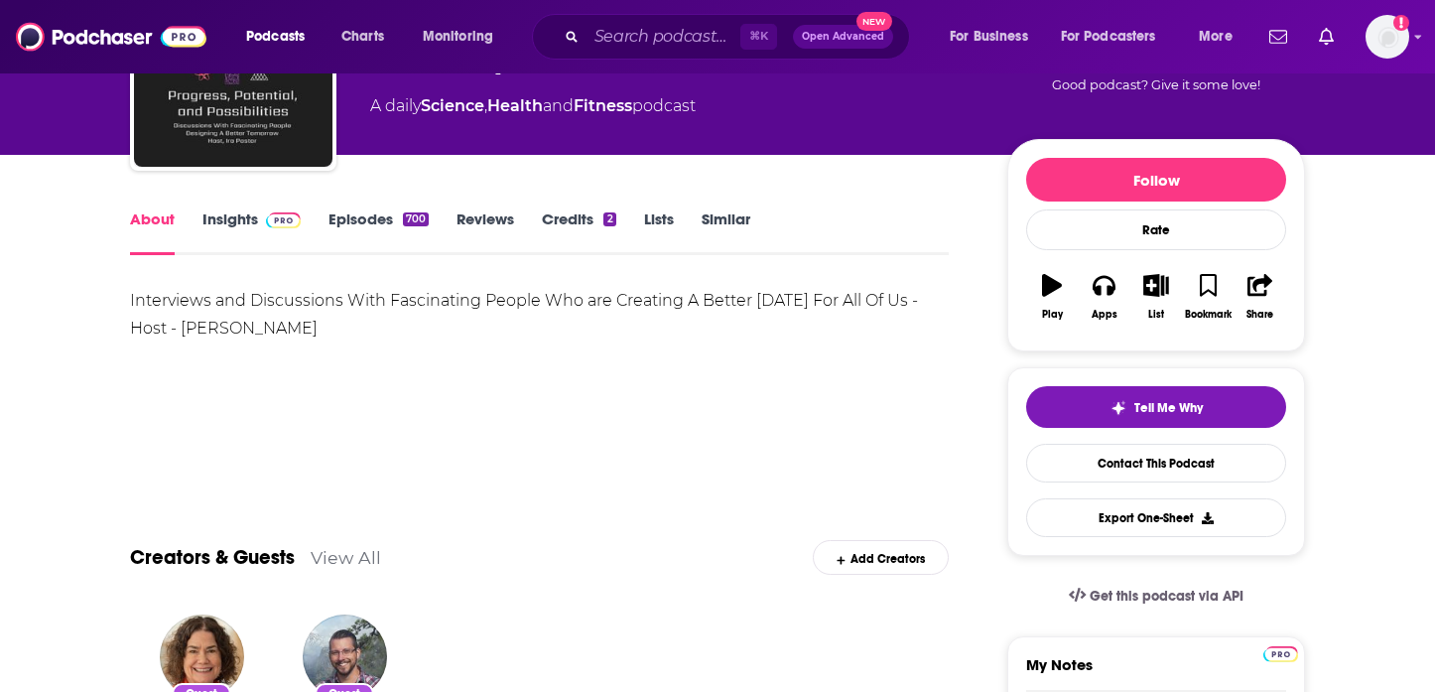
scroll to position [207, 0]
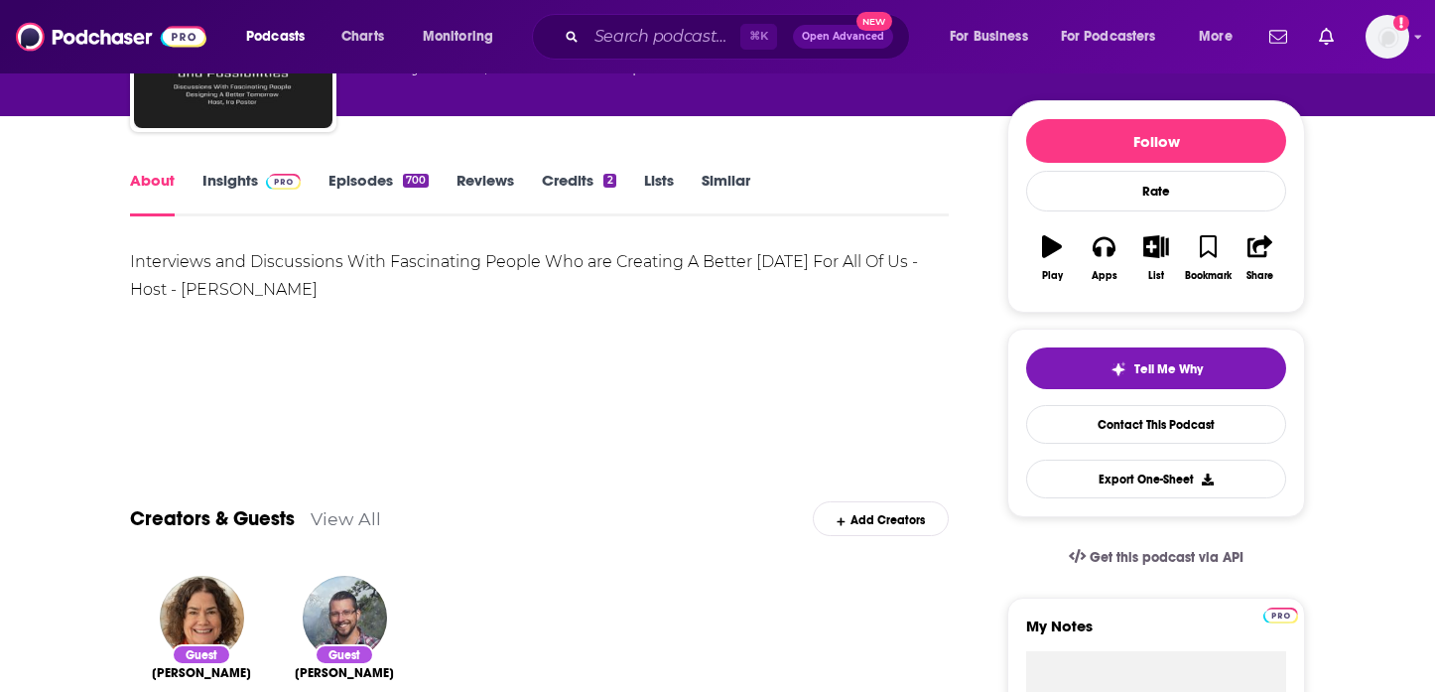
click at [242, 197] on link "Insights" at bounding box center [252, 194] width 98 height 46
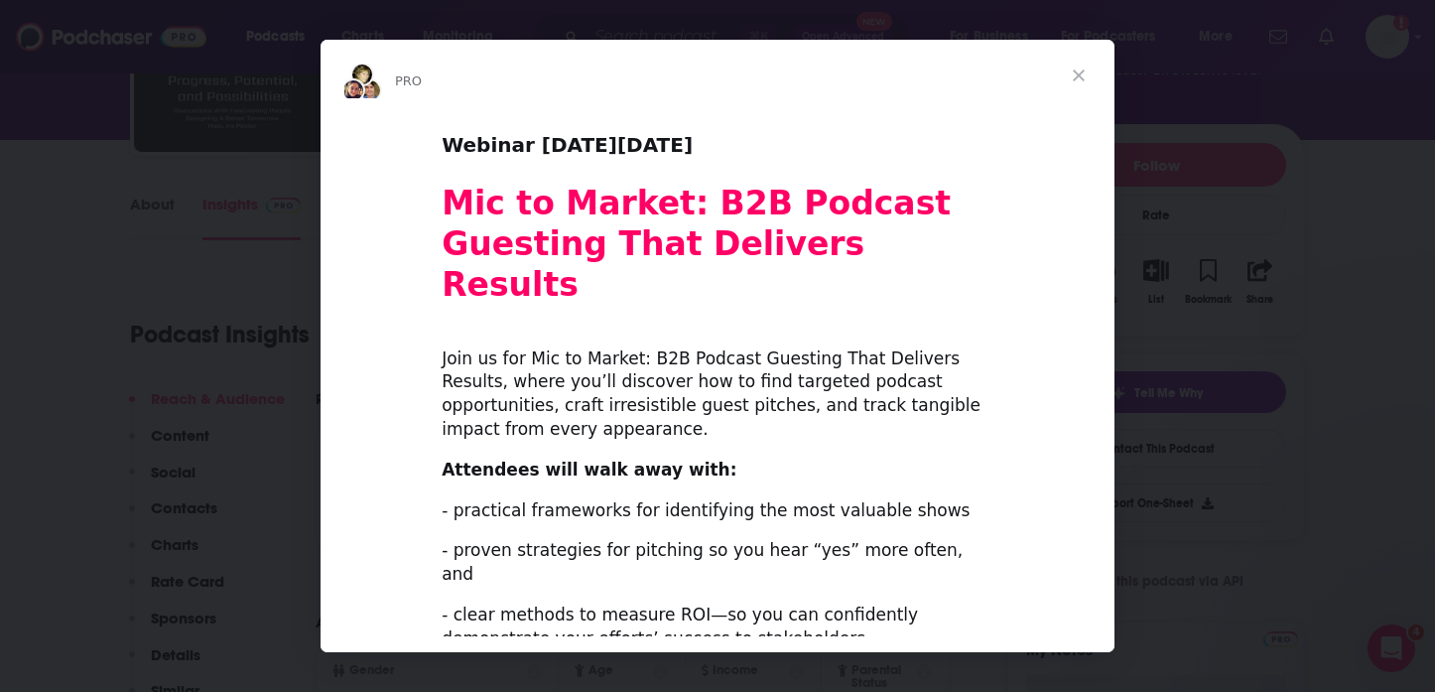
click at [1070, 67] on span "Close" at bounding box center [1078, 75] width 71 height 71
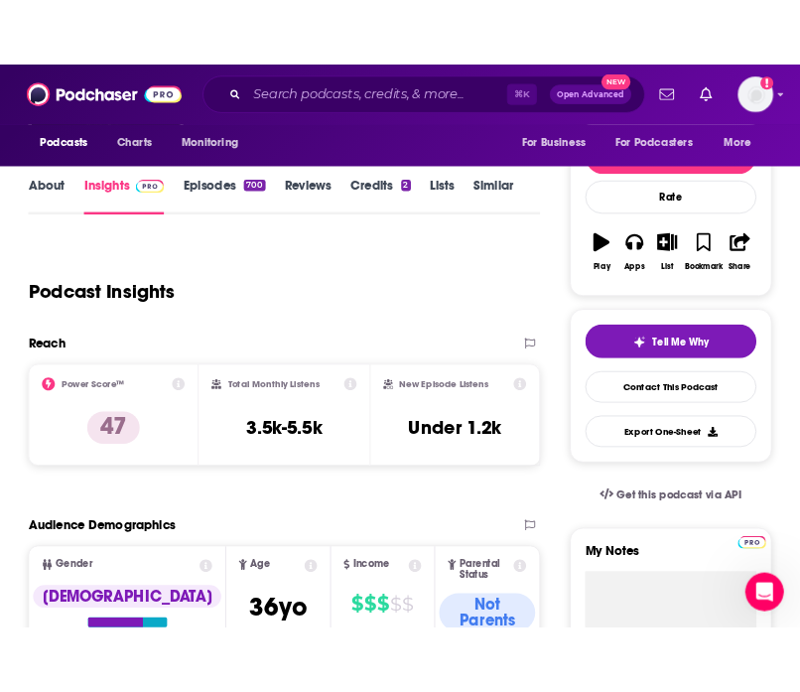
scroll to position [223, 0]
